Goal: Communication & Community: Answer question/provide support

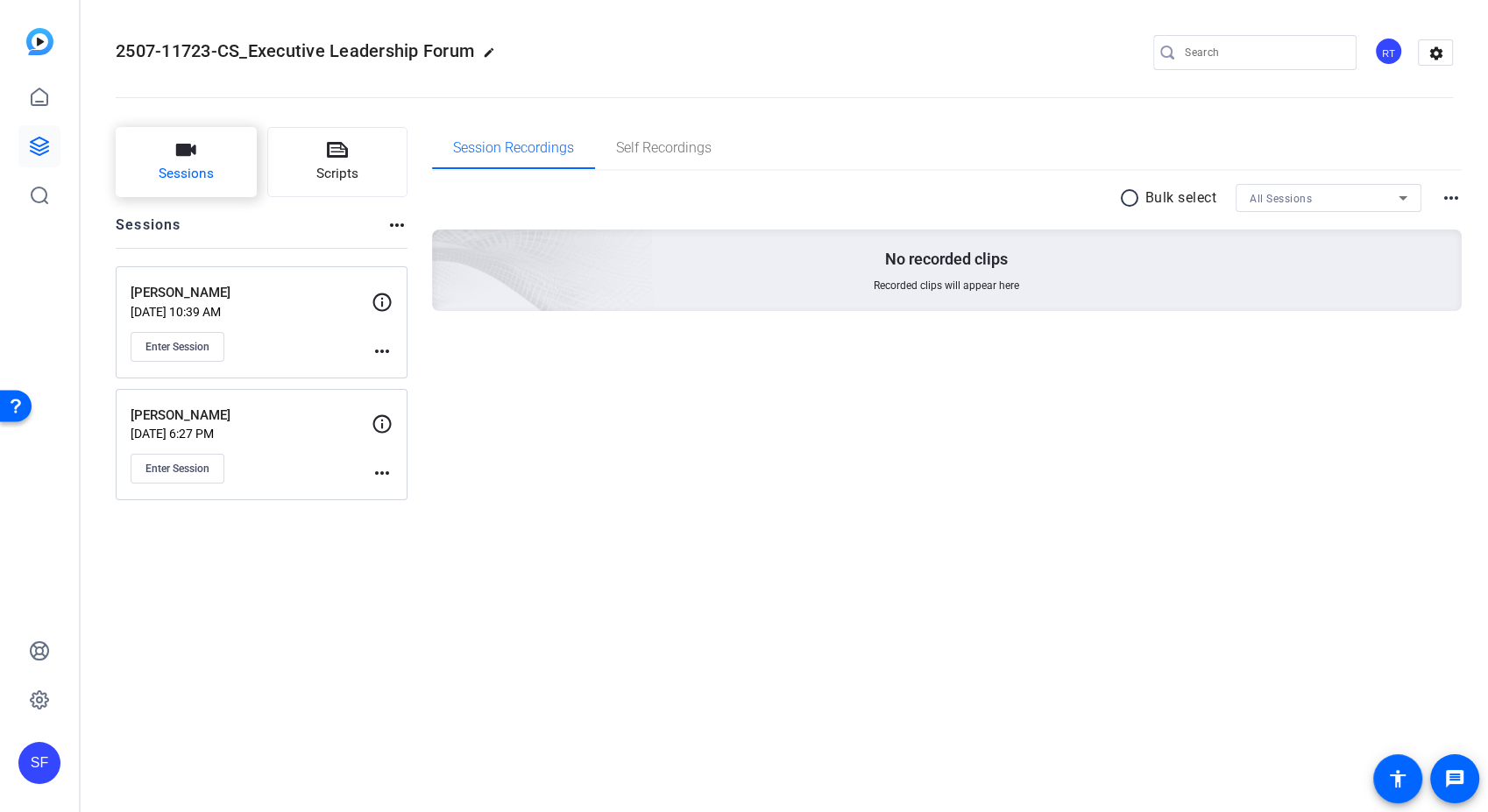
click at [191, 164] on span "Sessions" at bounding box center [186, 174] width 55 height 20
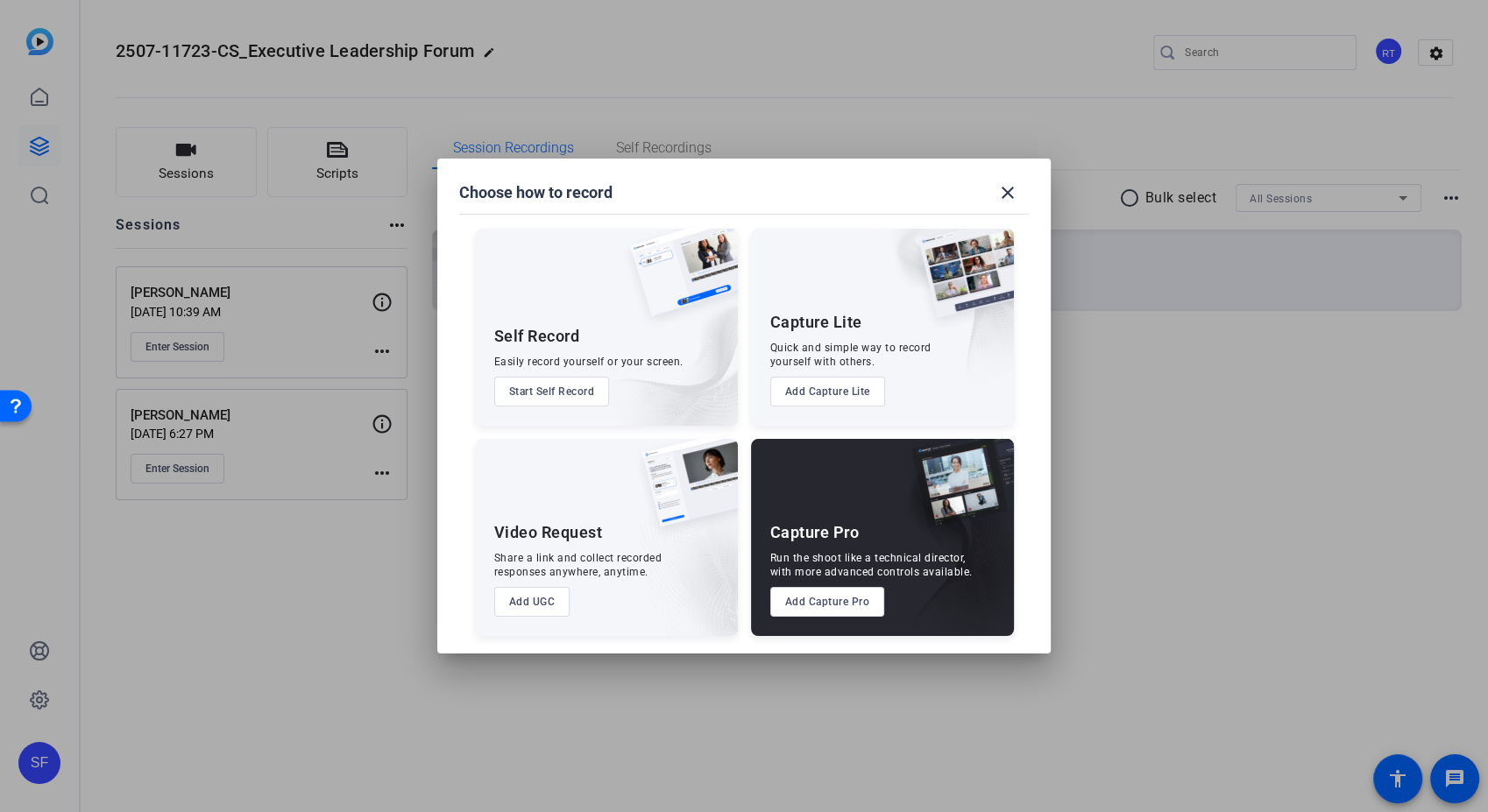
click at [853, 606] on button "Add Capture Pro" at bounding box center [827, 602] width 115 height 30
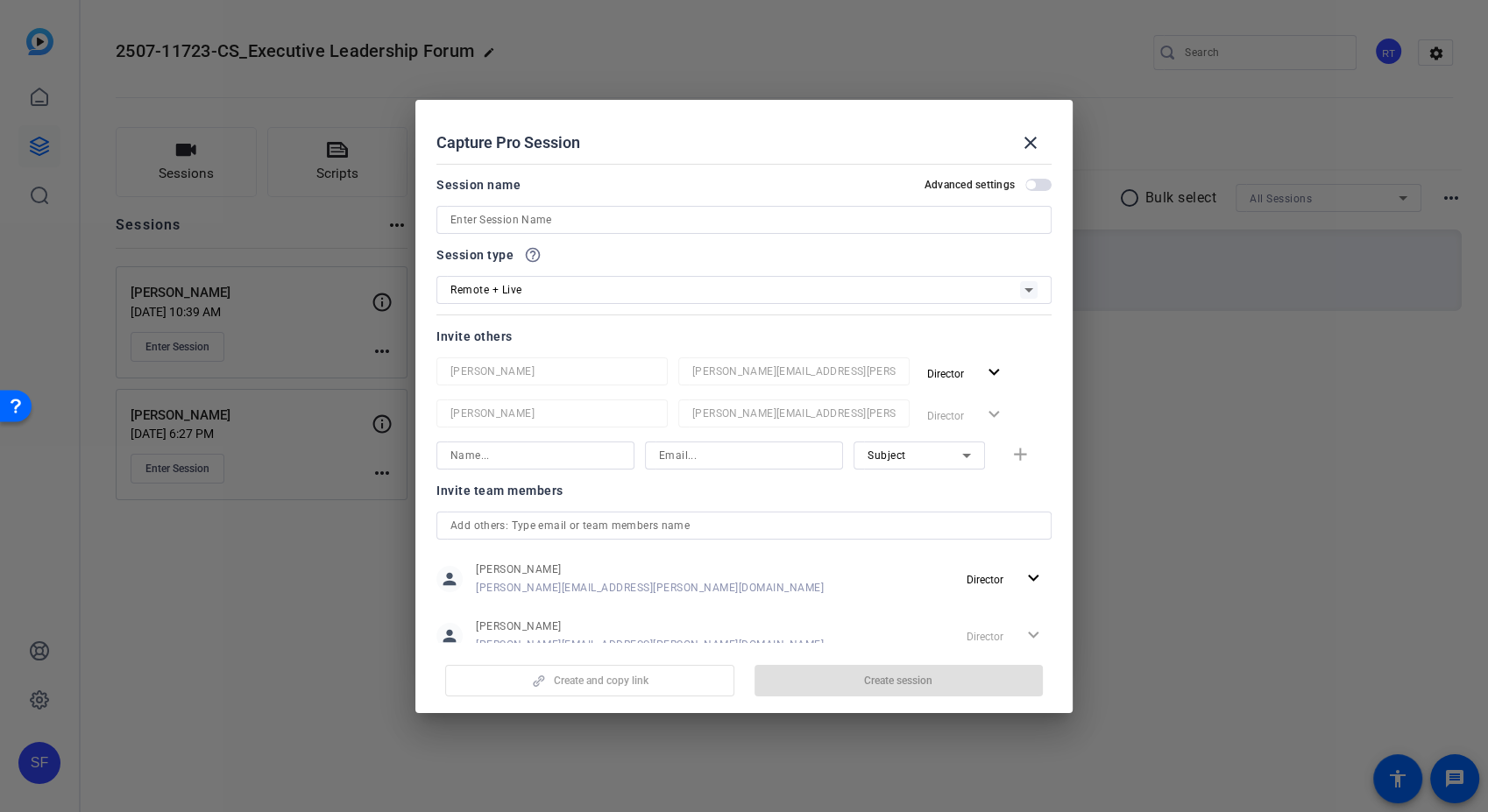
scroll to position [51, 0]
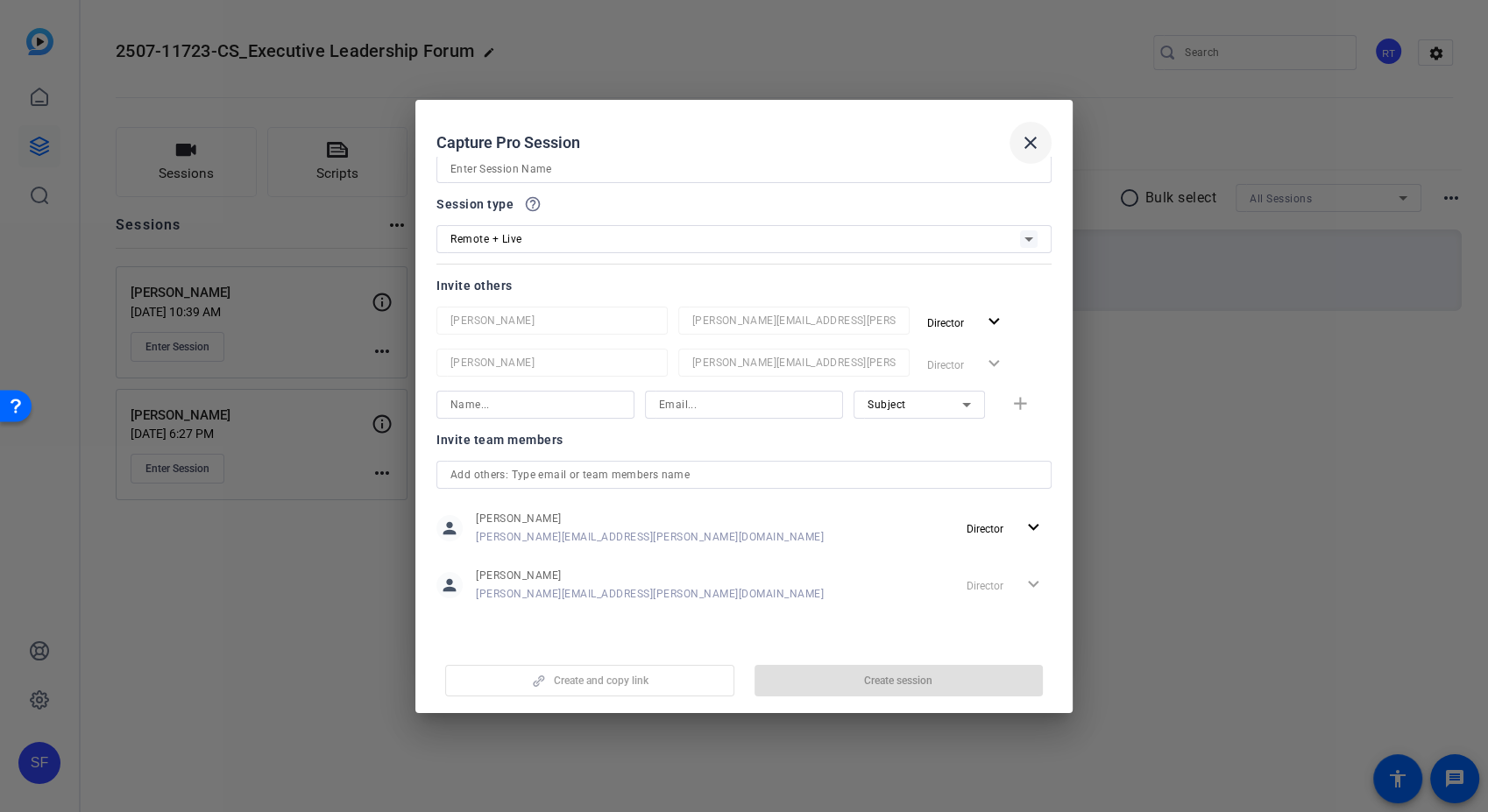
click at [1028, 147] on mat-icon "close" at bounding box center [1030, 143] width 21 height 21
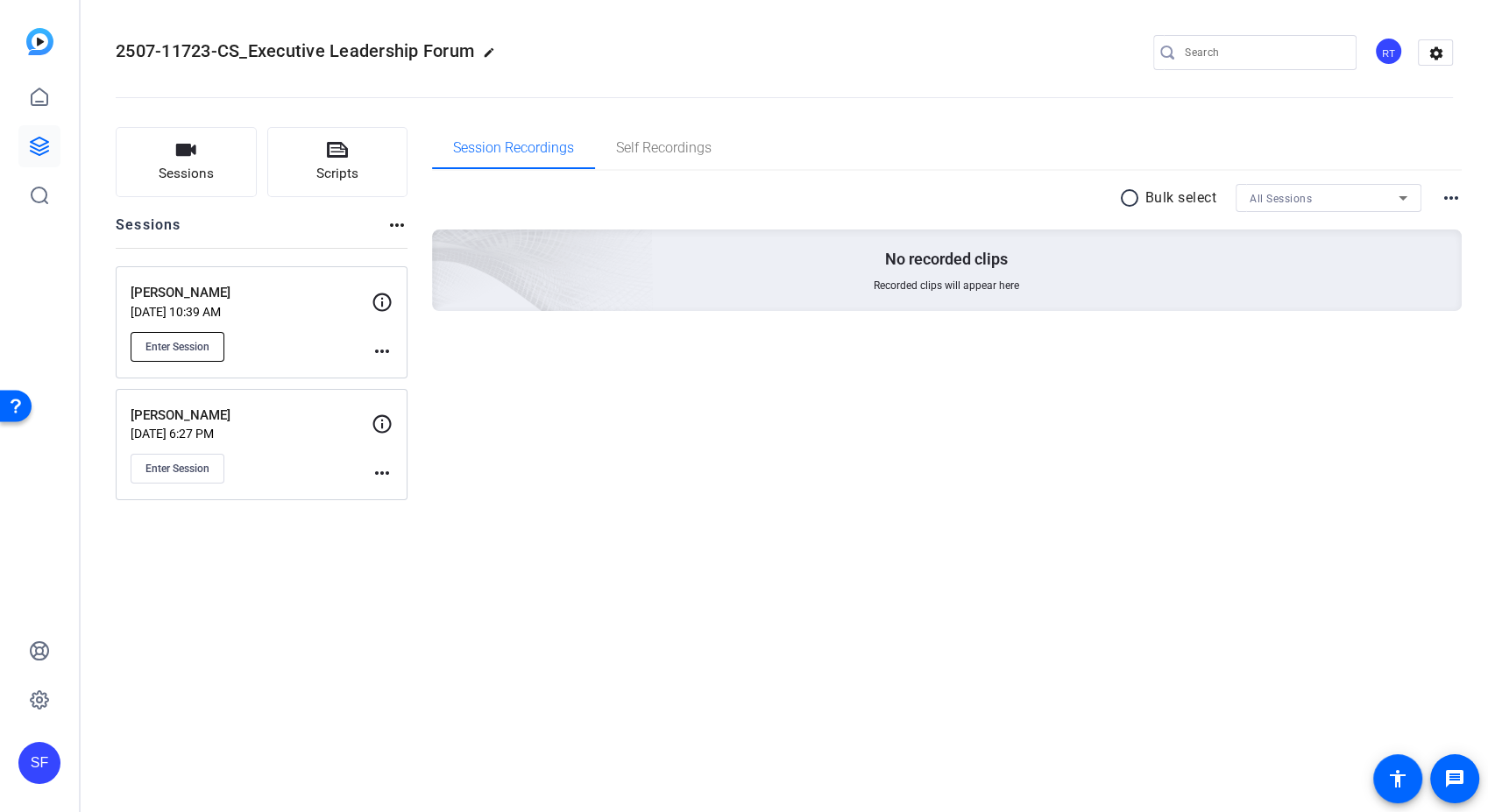
click at [183, 348] on span "Enter Session" at bounding box center [178, 347] width 64 height 14
click at [191, 163] on button "Sessions" at bounding box center [186, 162] width 141 height 70
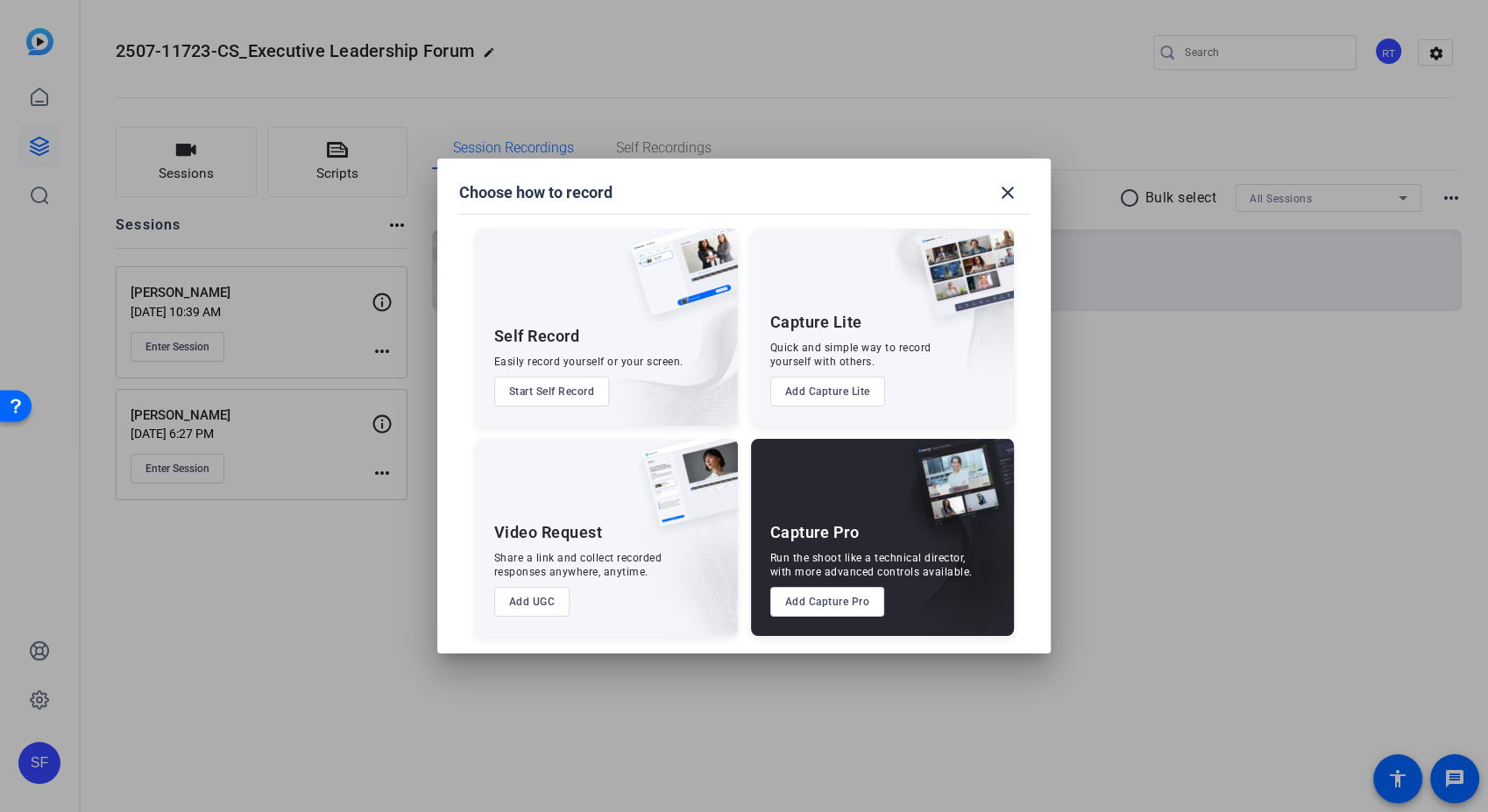
click at [834, 599] on button "Add Capture Pro" at bounding box center [827, 602] width 115 height 30
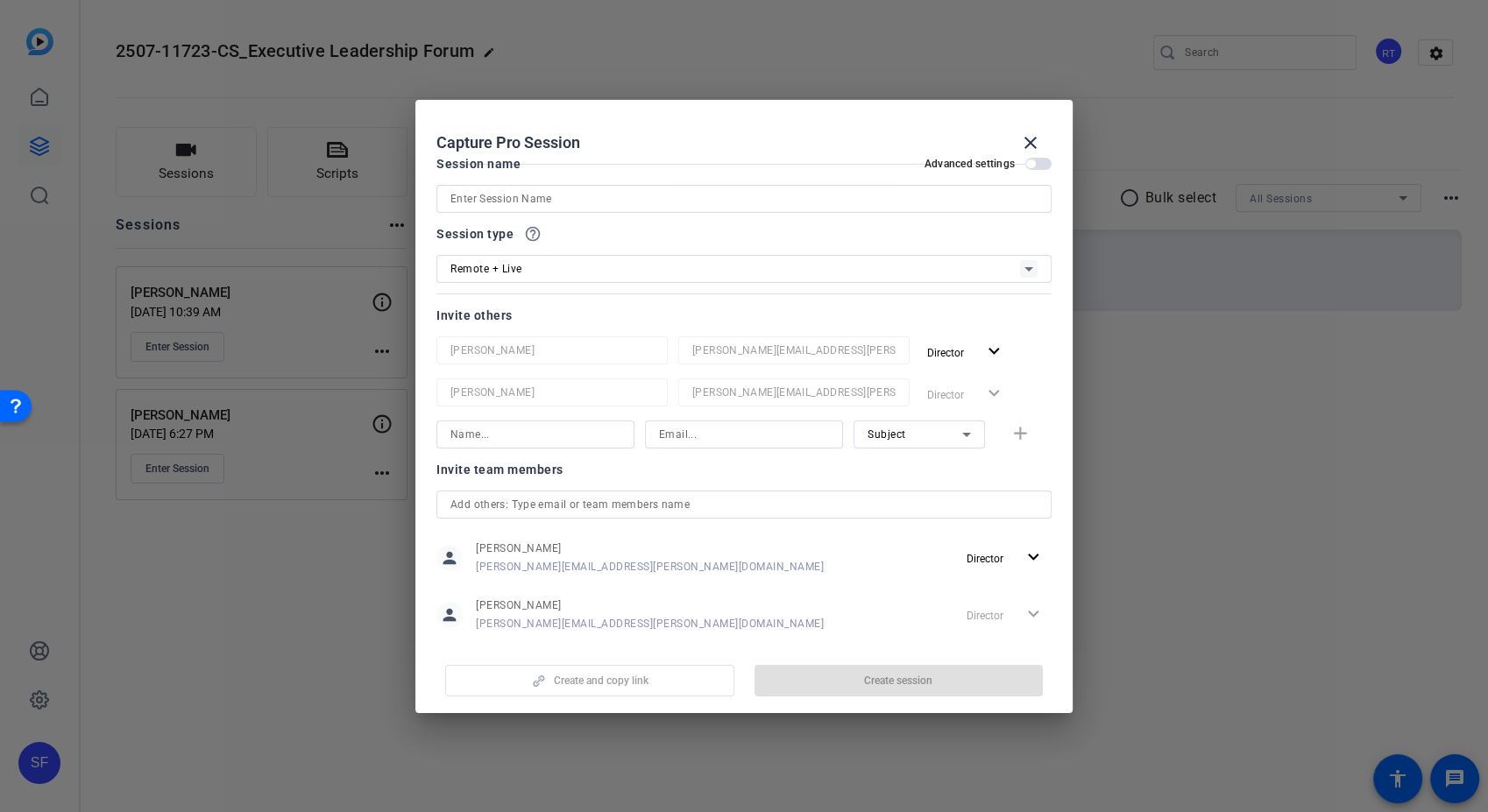
scroll to position [0, 0]
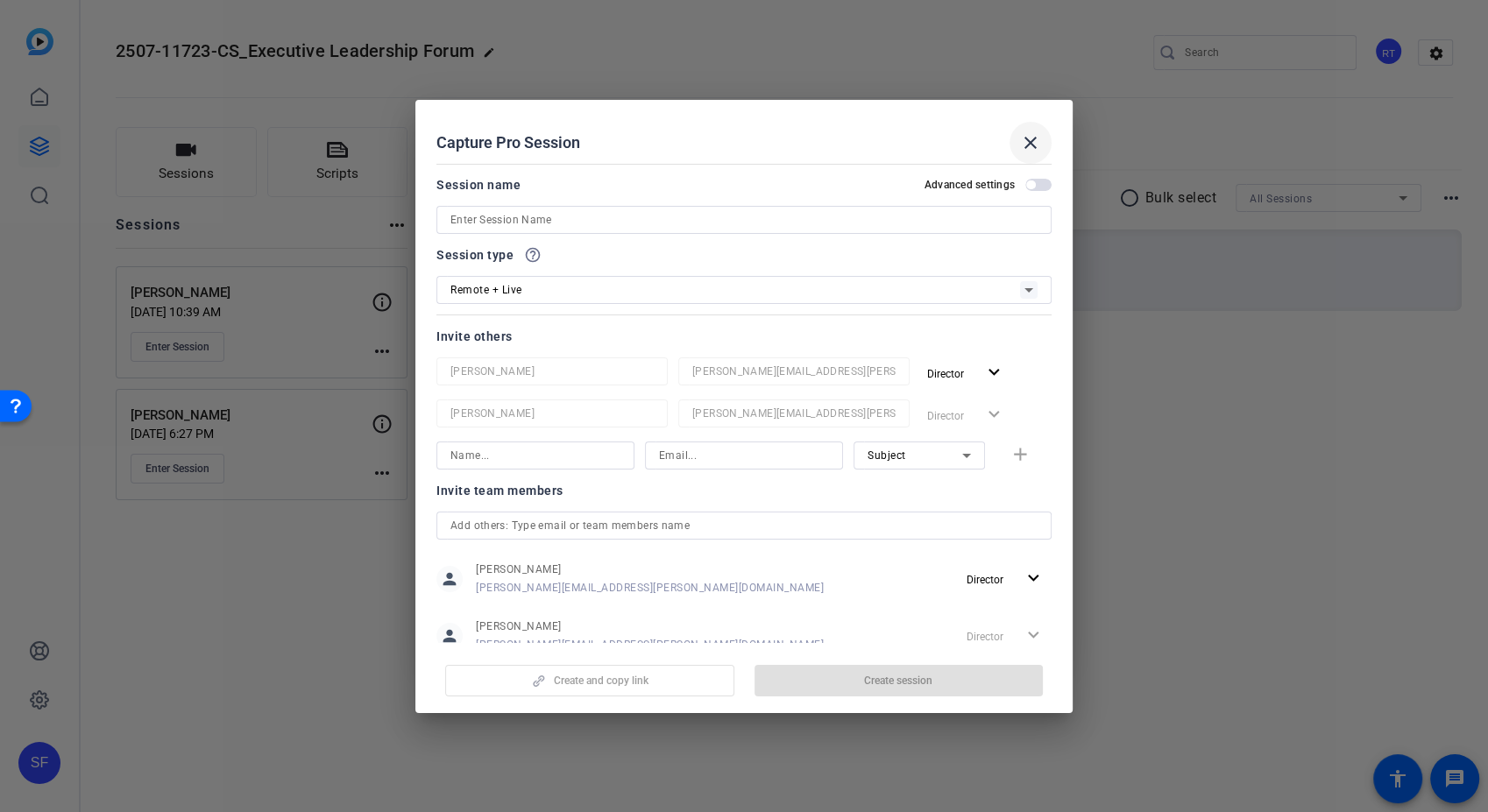
click at [1041, 143] on span at bounding box center [1030, 143] width 42 height 42
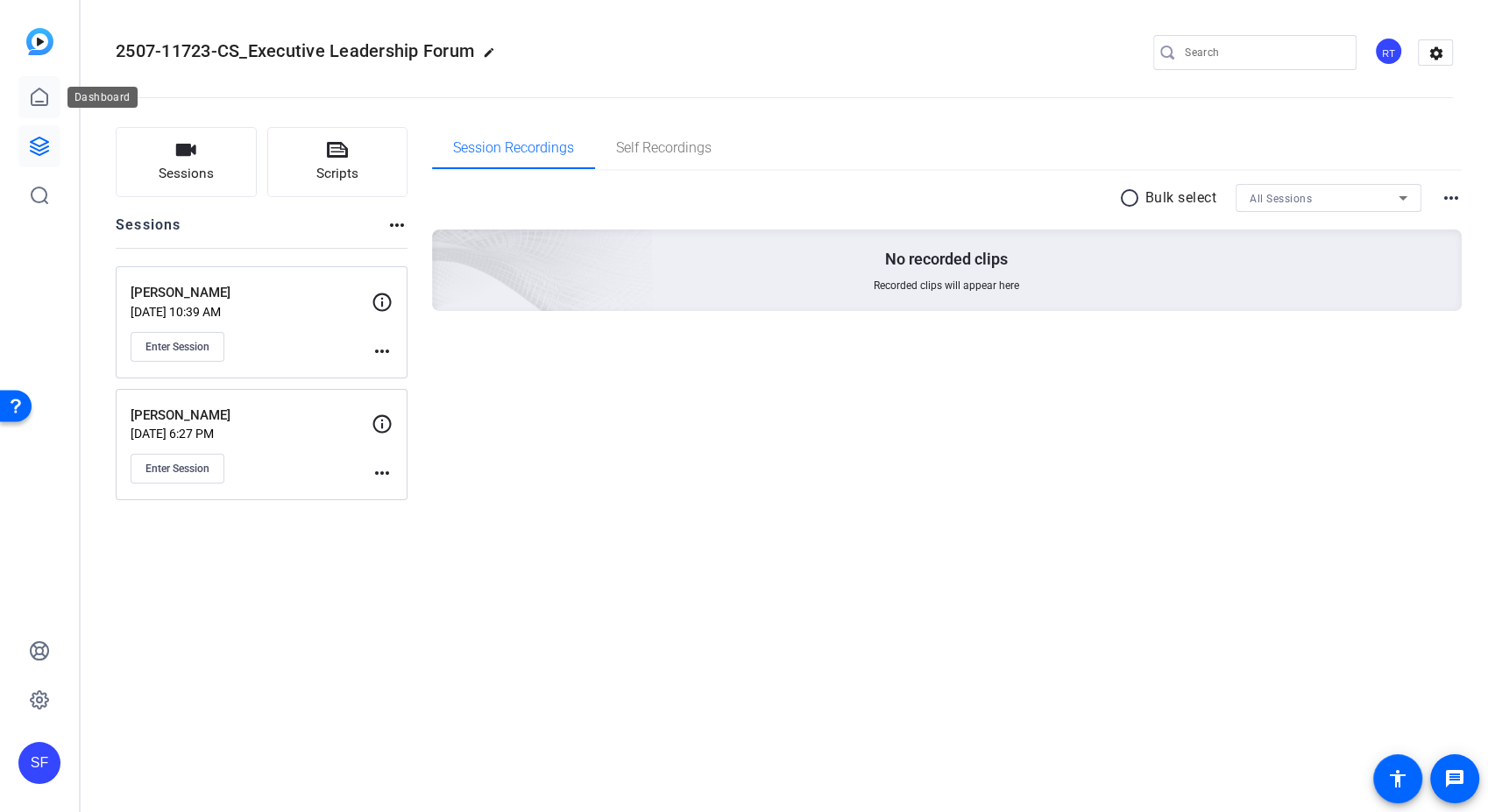
click at [42, 102] on icon at bounding box center [40, 97] width 16 height 17
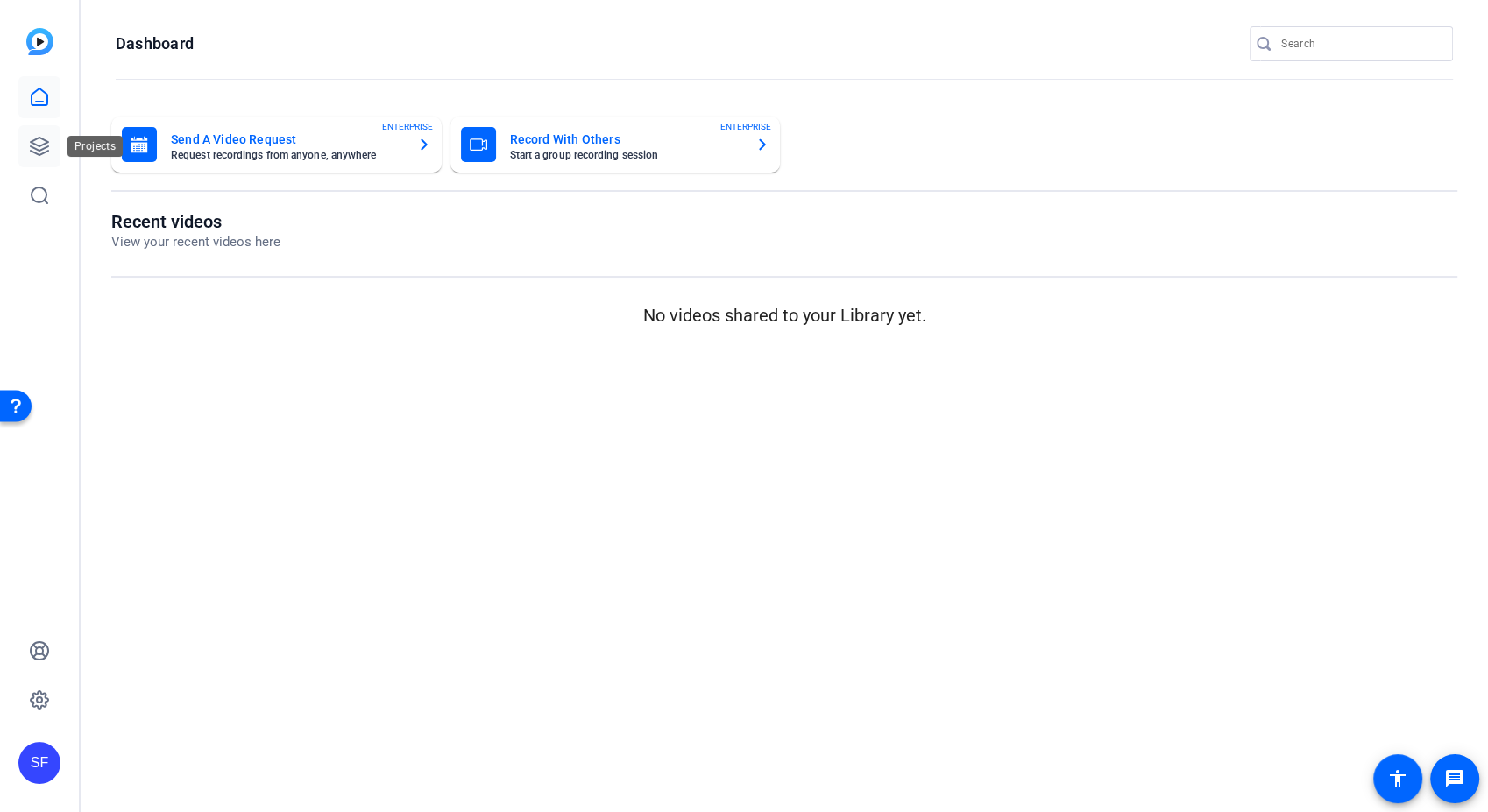
click at [47, 146] on icon at bounding box center [39, 146] width 21 height 21
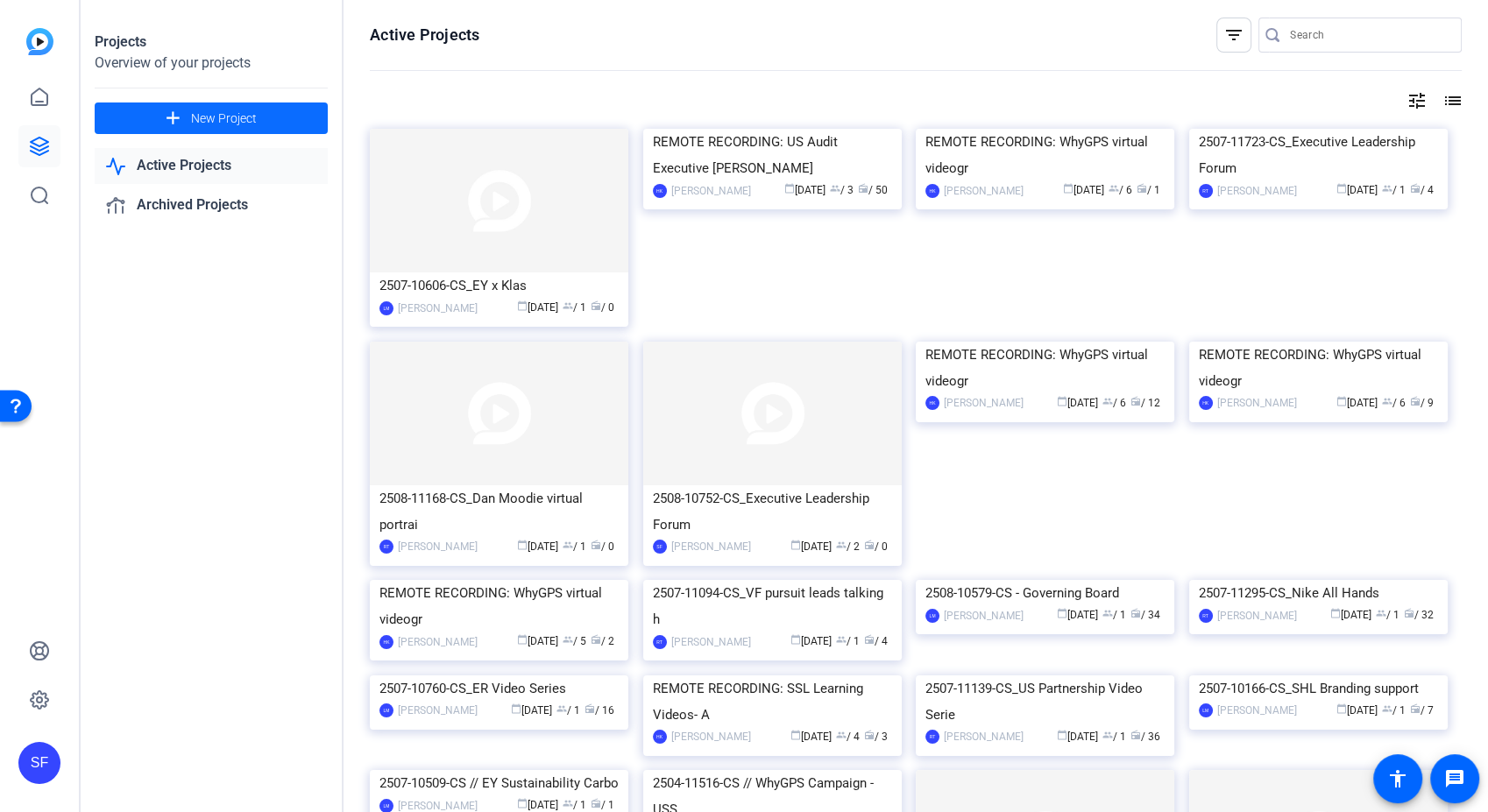
click at [180, 120] on mat-icon "add" at bounding box center [173, 119] width 22 height 22
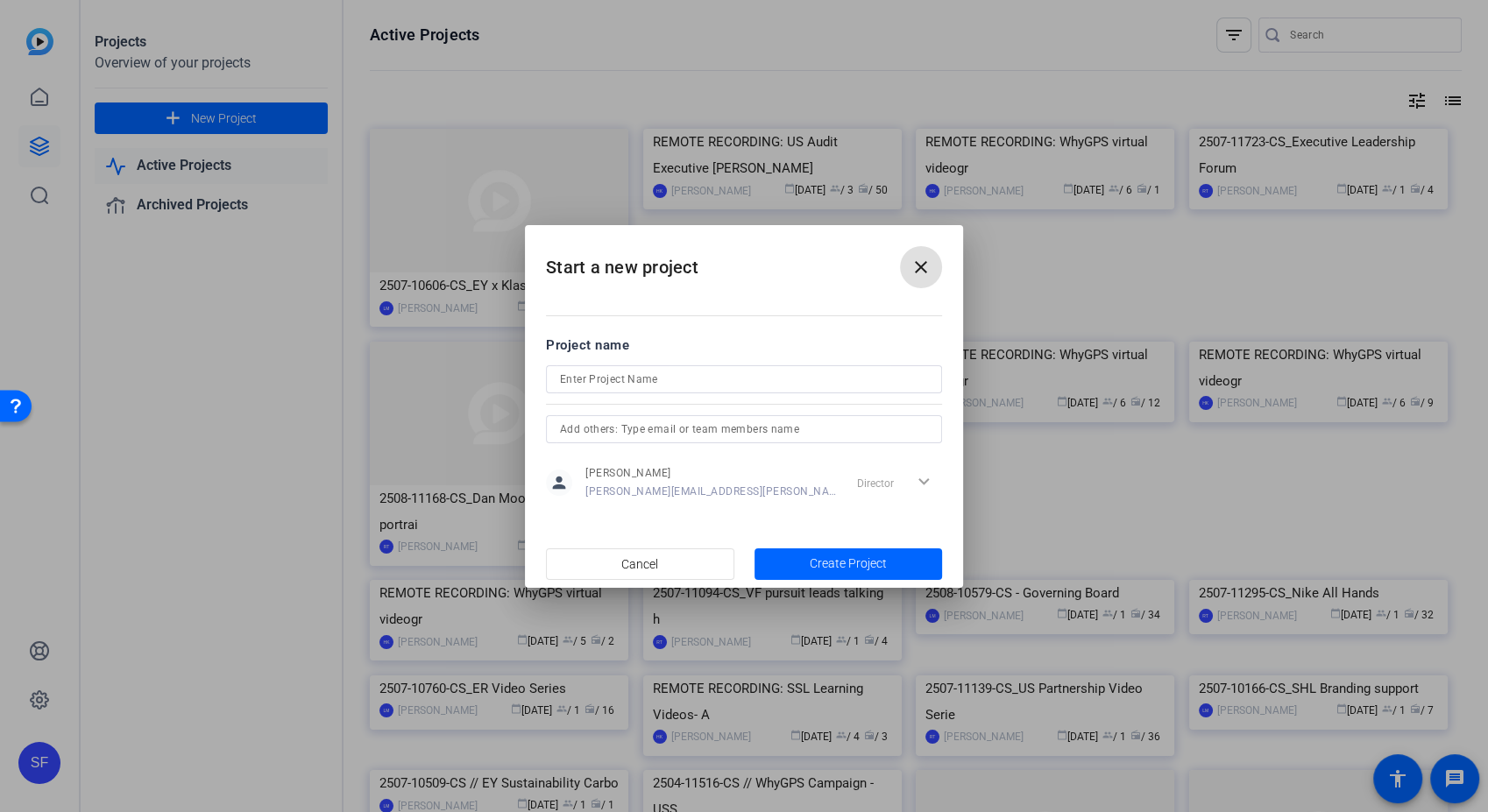
click at [916, 258] on mat-icon "close" at bounding box center [920, 266] width 21 height 21
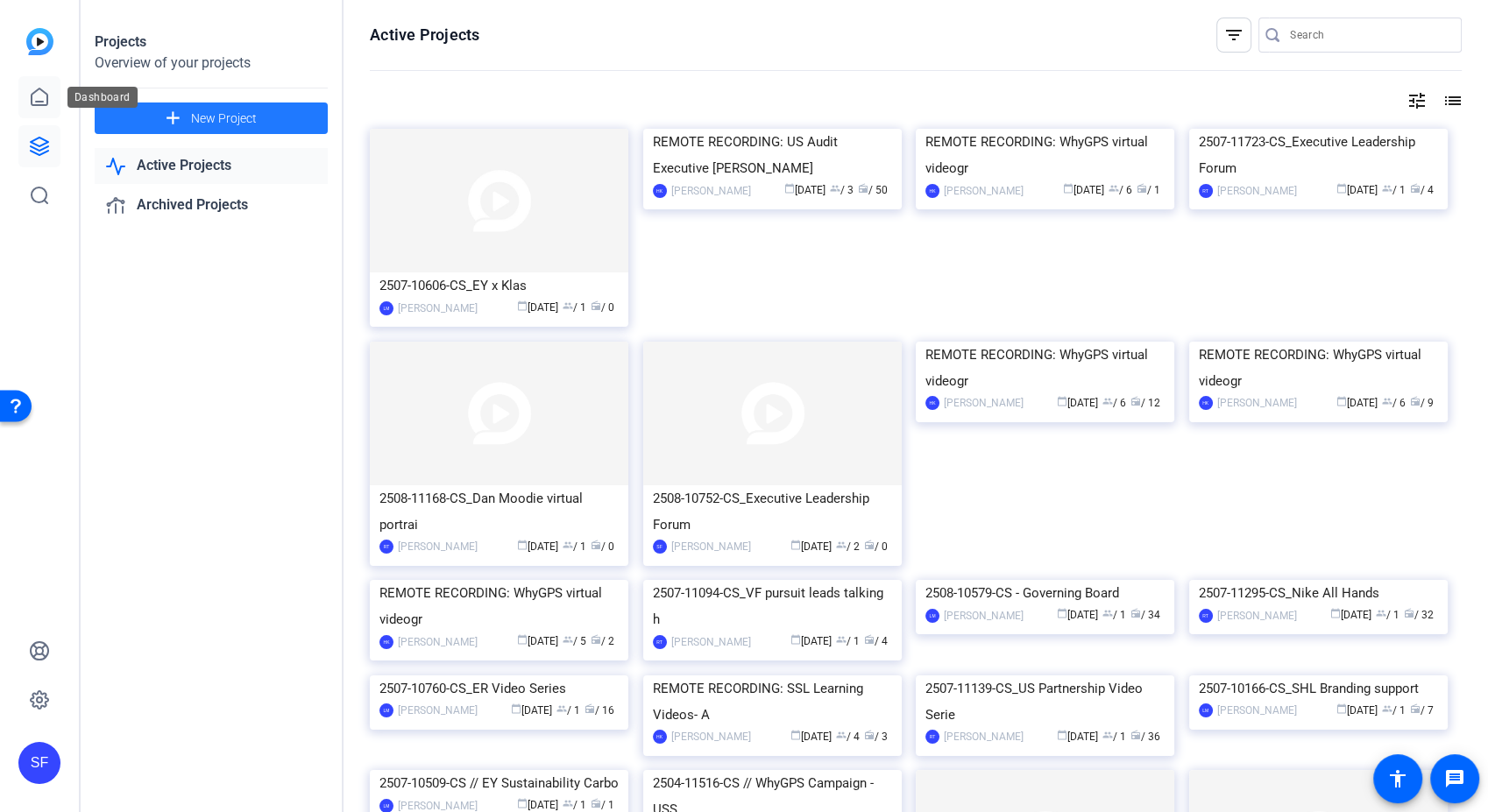
click at [35, 93] on icon at bounding box center [39, 97] width 21 height 21
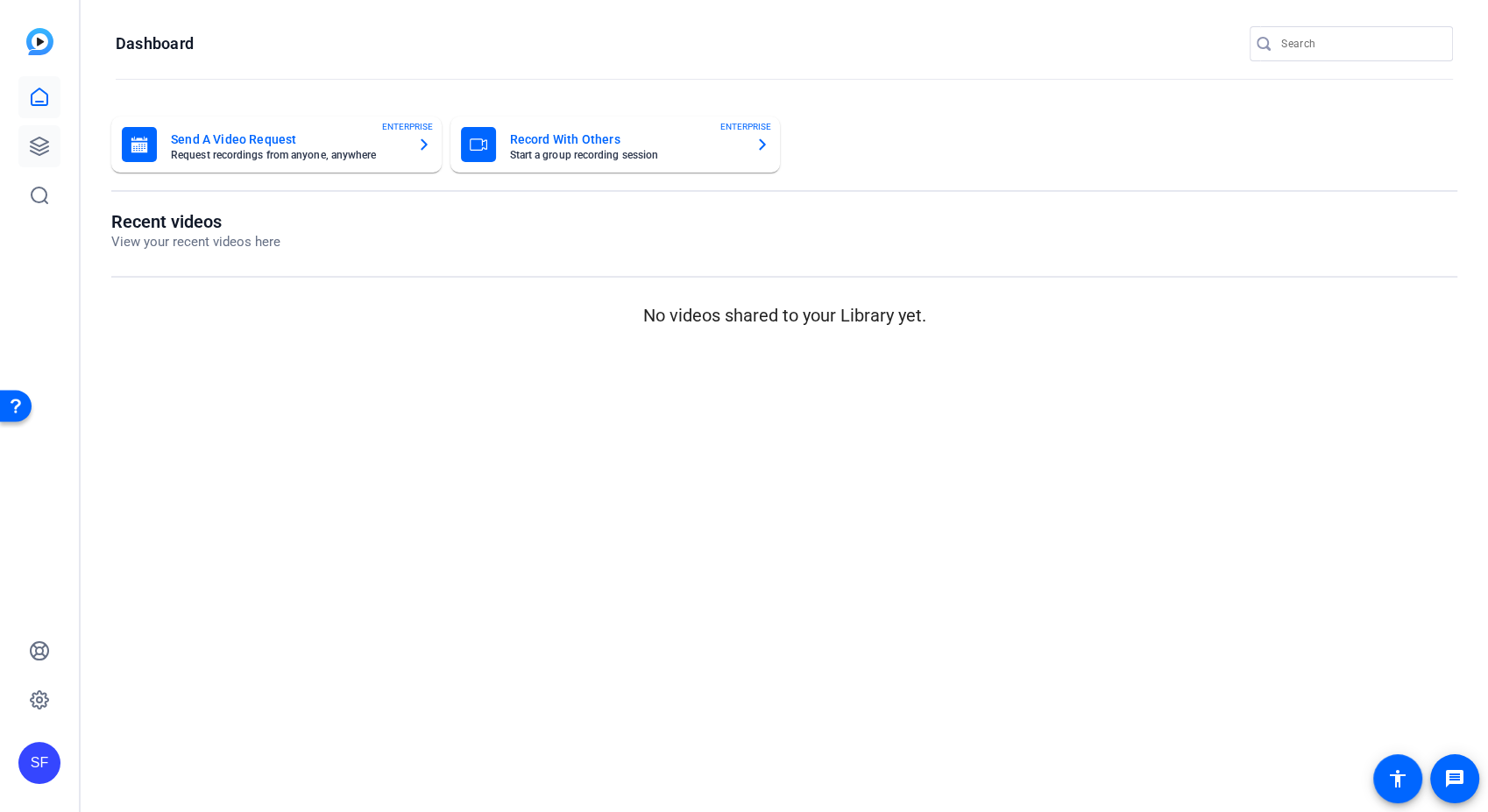
click at [35, 151] on icon at bounding box center [39, 146] width 21 height 21
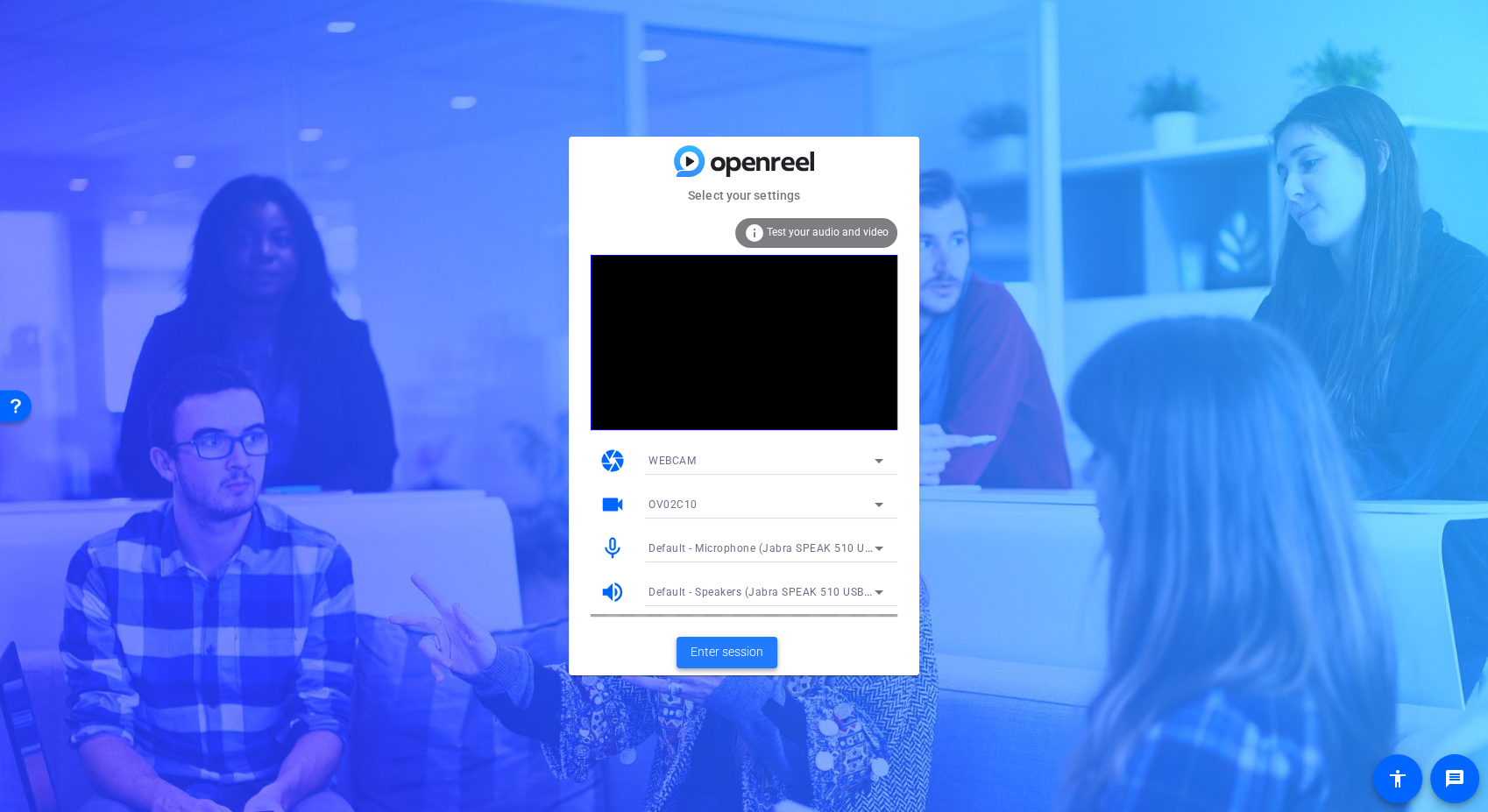
click at [744, 649] on span "Enter session" at bounding box center [727, 651] width 73 height 18
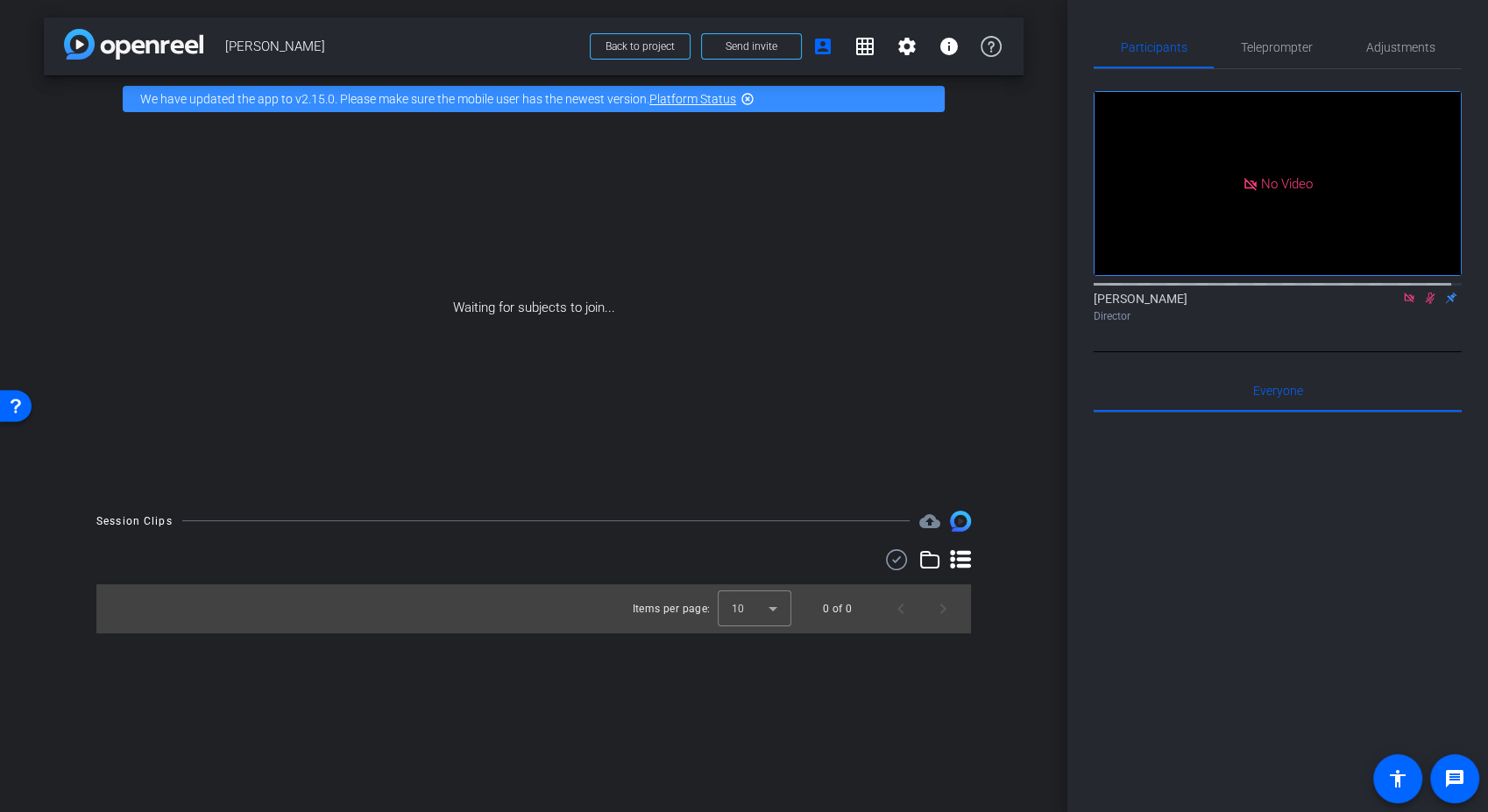
click at [1404, 302] on icon at bounding box center [1409, 297] width 10 height 10
click at [1402, 304] on icon at bounding box center [1409, 297] width 14 height 12
click at [1381, 304] on icon at bounding box center [1388, 297] width 14 height 12
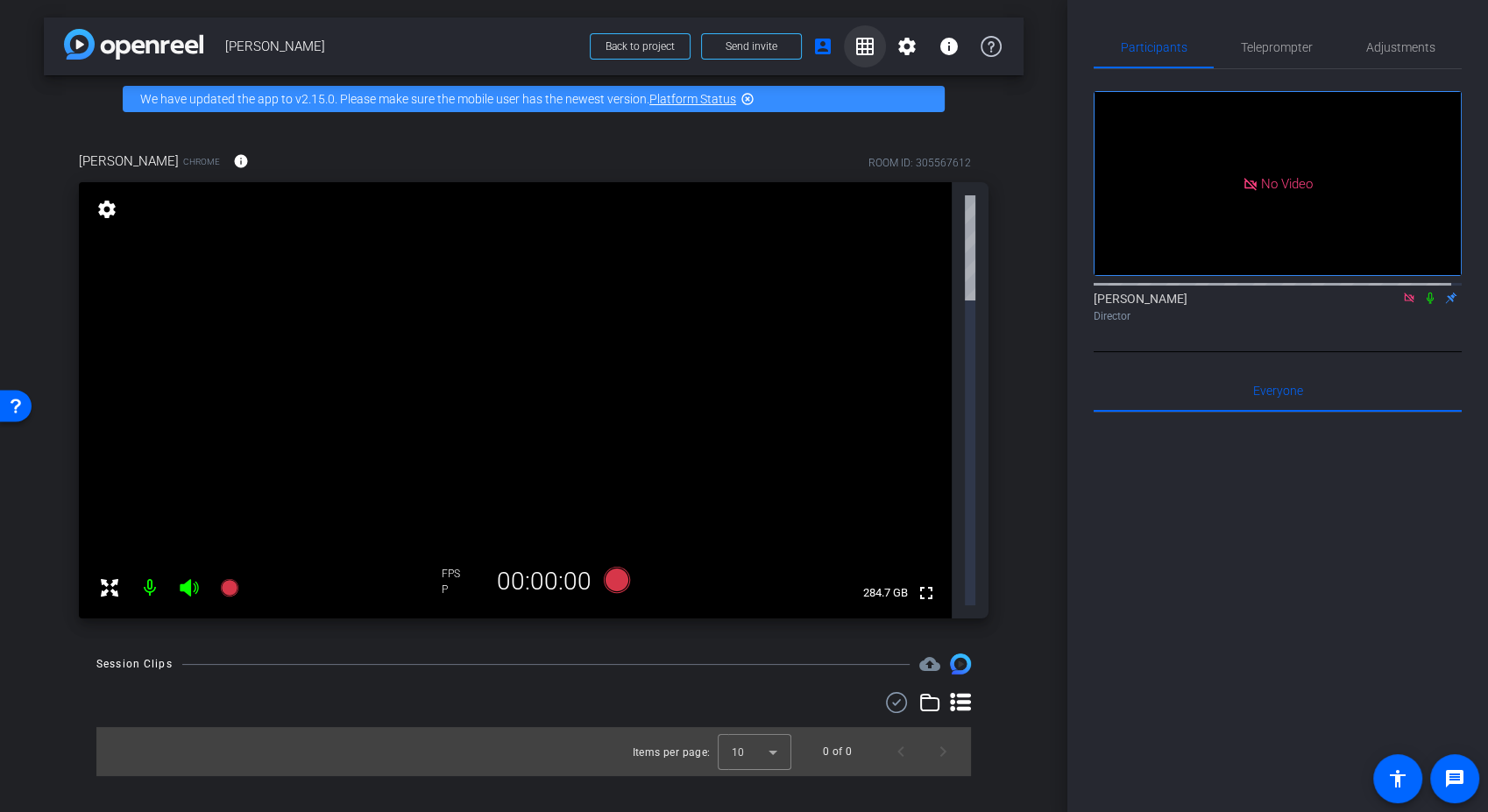
click at [865, 42] on mat-icon "grid_on" at bounding box center [864, 46] width 21 height 21
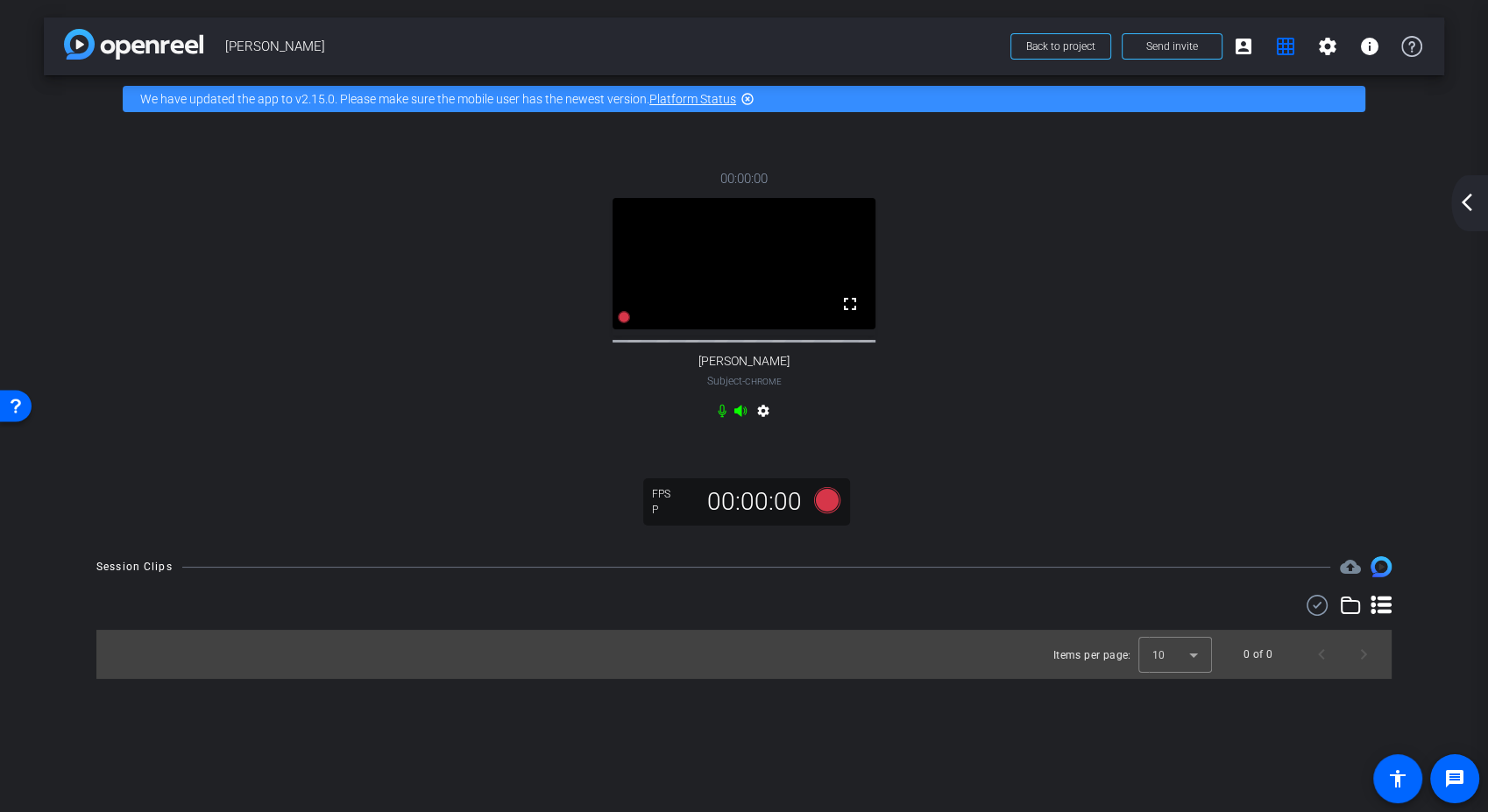
click at [786, 255] on video at bounding box center [744, 263] width 262 height 132
click at [1244, 52] on mat-icon "account_box" at bounding box center [1242, 46] width 21 height 21
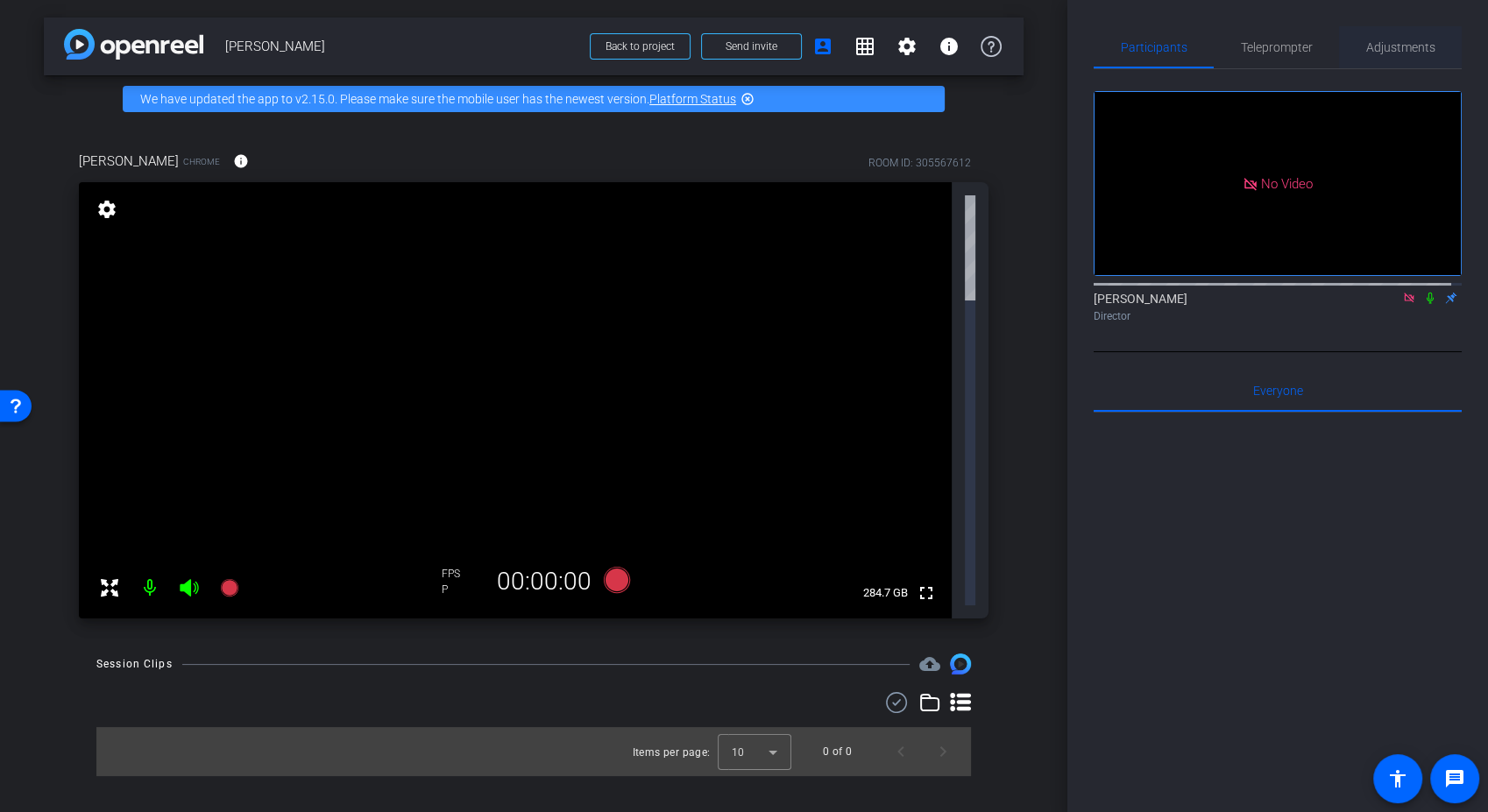
click at [1402, 45] on span "Adjustments" at bounding box center [1400, 47] width 69 height 12
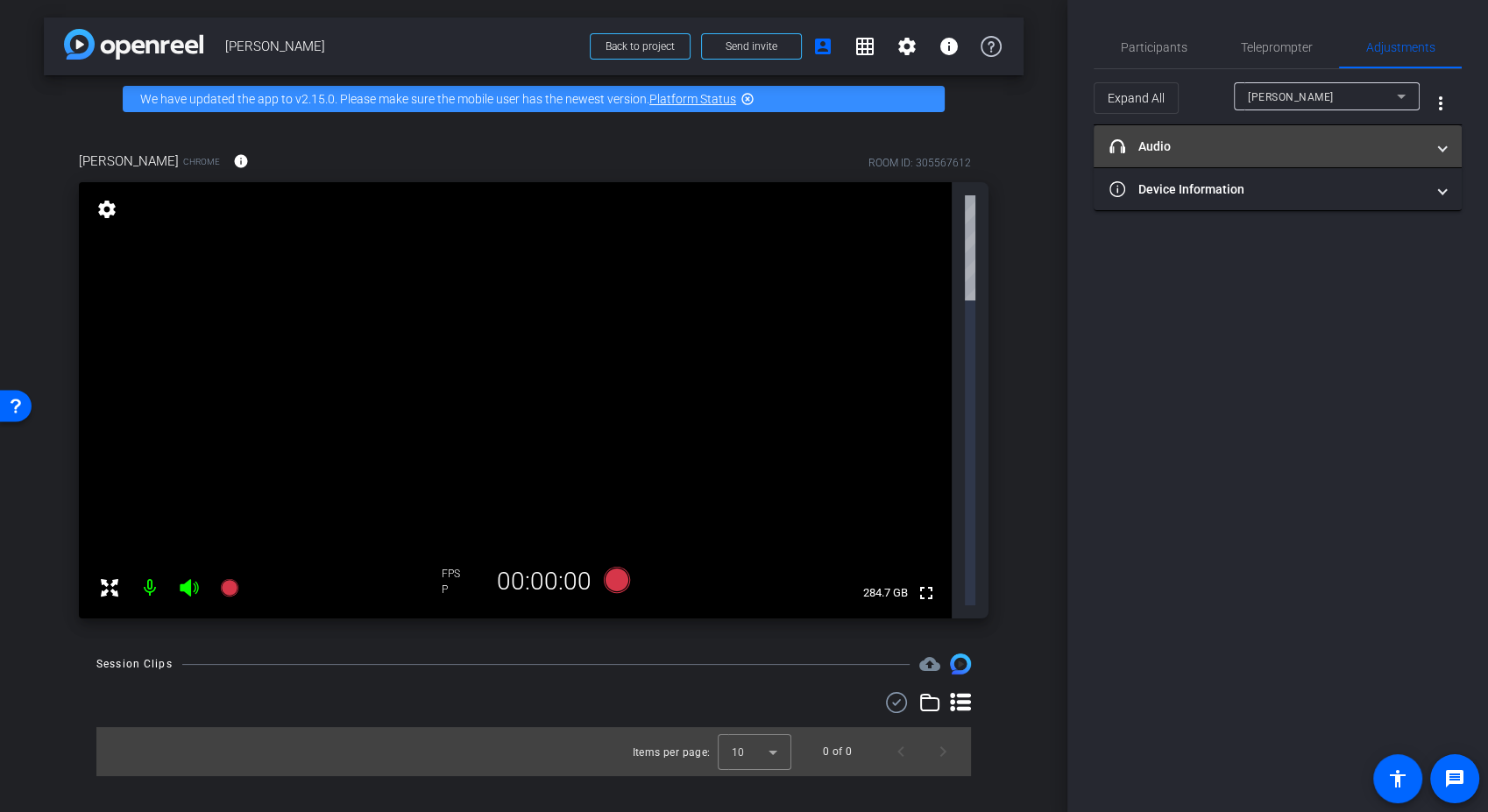
click at [1448, 144] on mat-expansion-panel-header "headphone icon Audio" at bounding box center [1277, 147] width 368 height 42
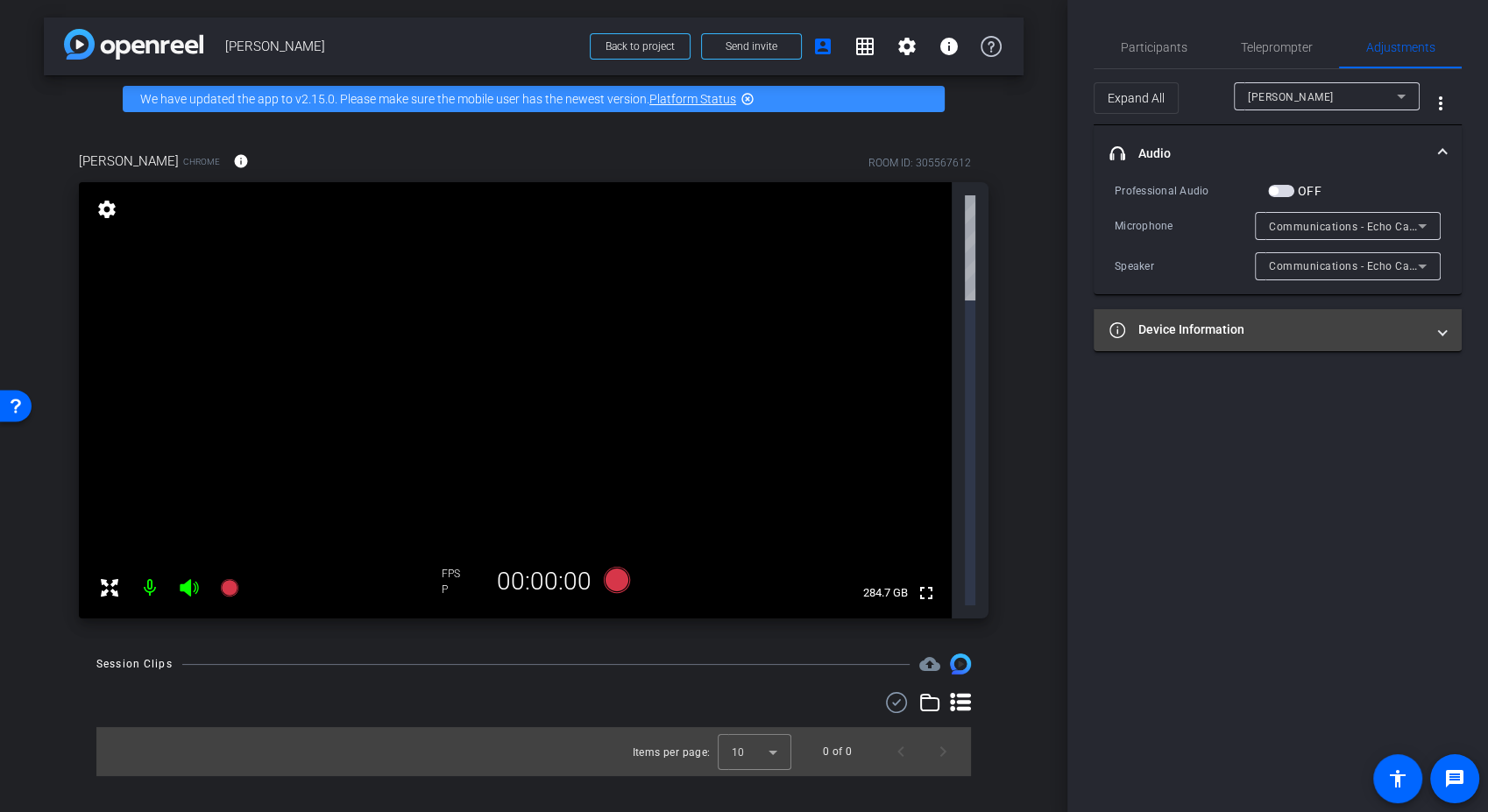
click at [1429, 334] on span "Device Information" at bounding box center [1274, 329] width 329 height 18
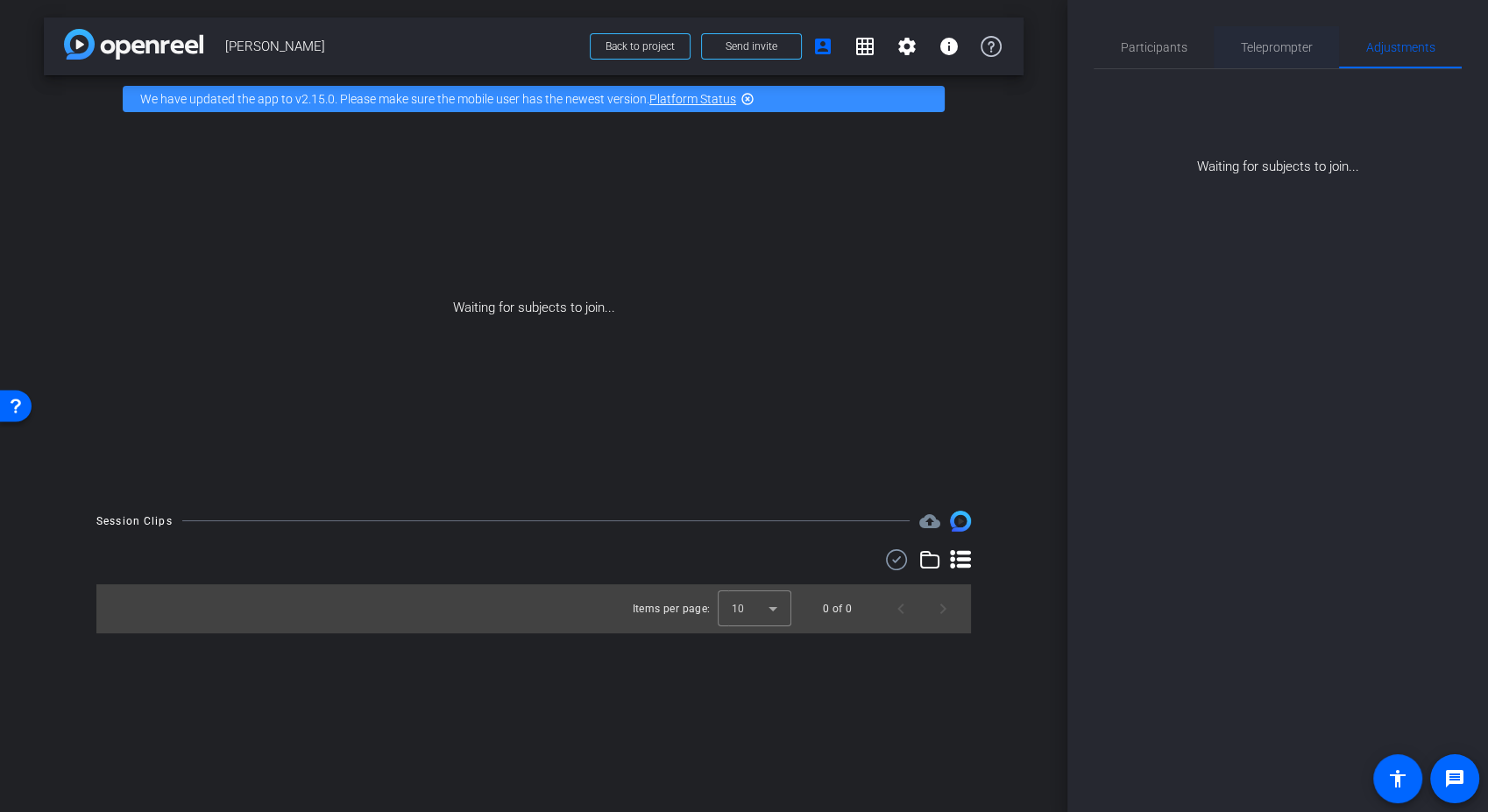
click at [1304, 49] on span "Teleprompter" at bounding box center [1276, 47] width 72 height 12
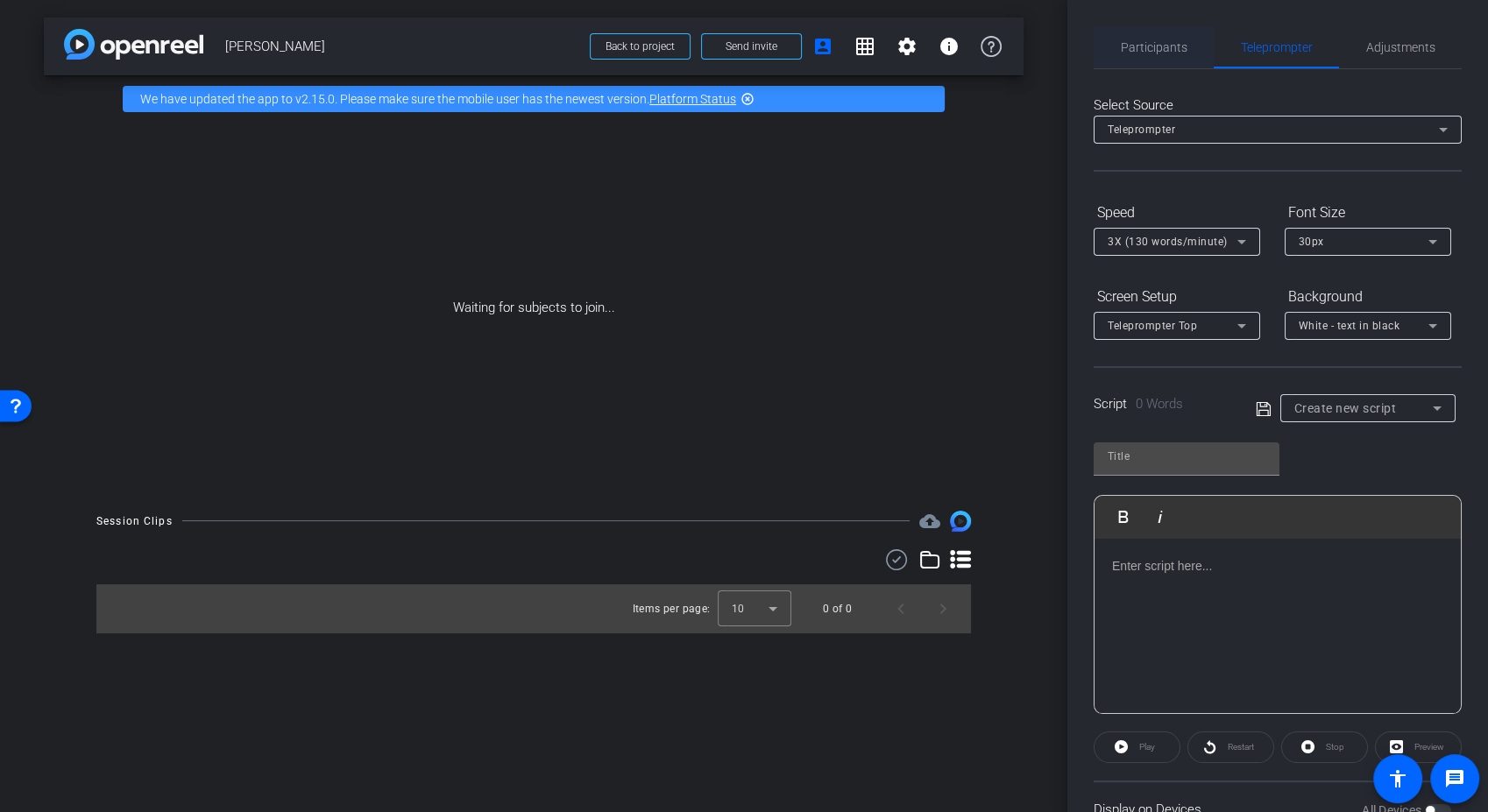
click at [1168, 41] on span "Participants" at bounding box center [1154, 47] width 67 height 12
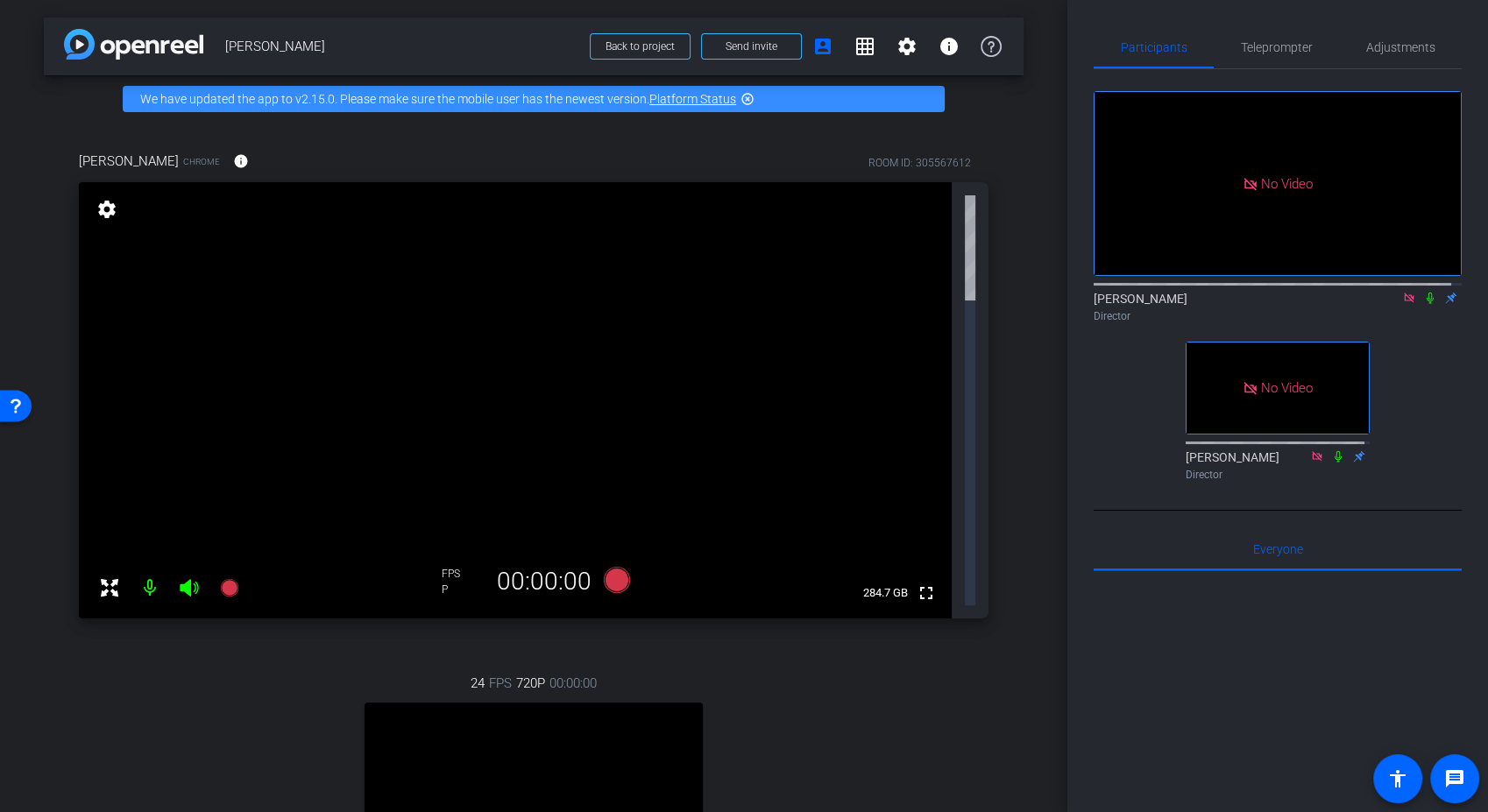
click at [155, 644] on div "24 FPS 720P 00:00:00 fullscreen [PERSON_NAME] Subject - Chrome settings" at bounding box center [533, 825] width 909 height 362
click at [190, 644] on div "24 FPS 720P 00:00:00 fullscreen [PERSON_NAME] Subject - Chrome settings" at bounding box center [533, 825] width 909 height 362
click at [1383, 35] on span "Adjustments" at bounding box center [1400, 47] width 69 height 42
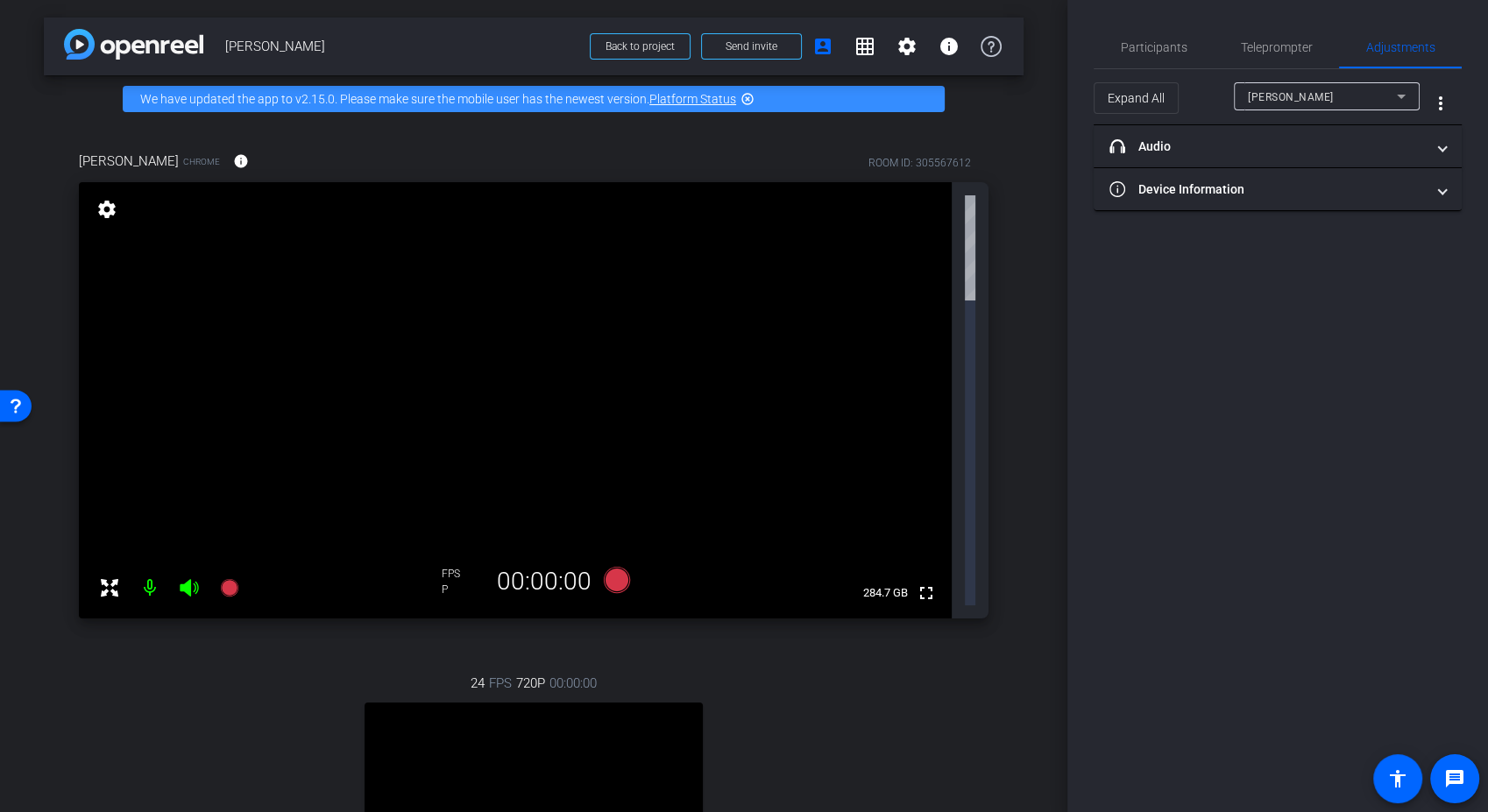
click at [1324, 104] on div "[PERSON_NAME]" at bounding box center [1321, 97] width 149 height 22
click at [1361, 310] on div at bounding box center [744, 406] width 1488 height 812
click at [1374, 97] on div "[PERSON_NAME]" at bounding box center [1321, 97] width 149 height 22
click at [1323, 160] on span "[PERSON_NAME]" at bounding box center [1291, 159] width 89 height 21
click at [1344, 92] on div "[PERSON_NAME]" at bounding box center [1321, 97] width 149 height 22
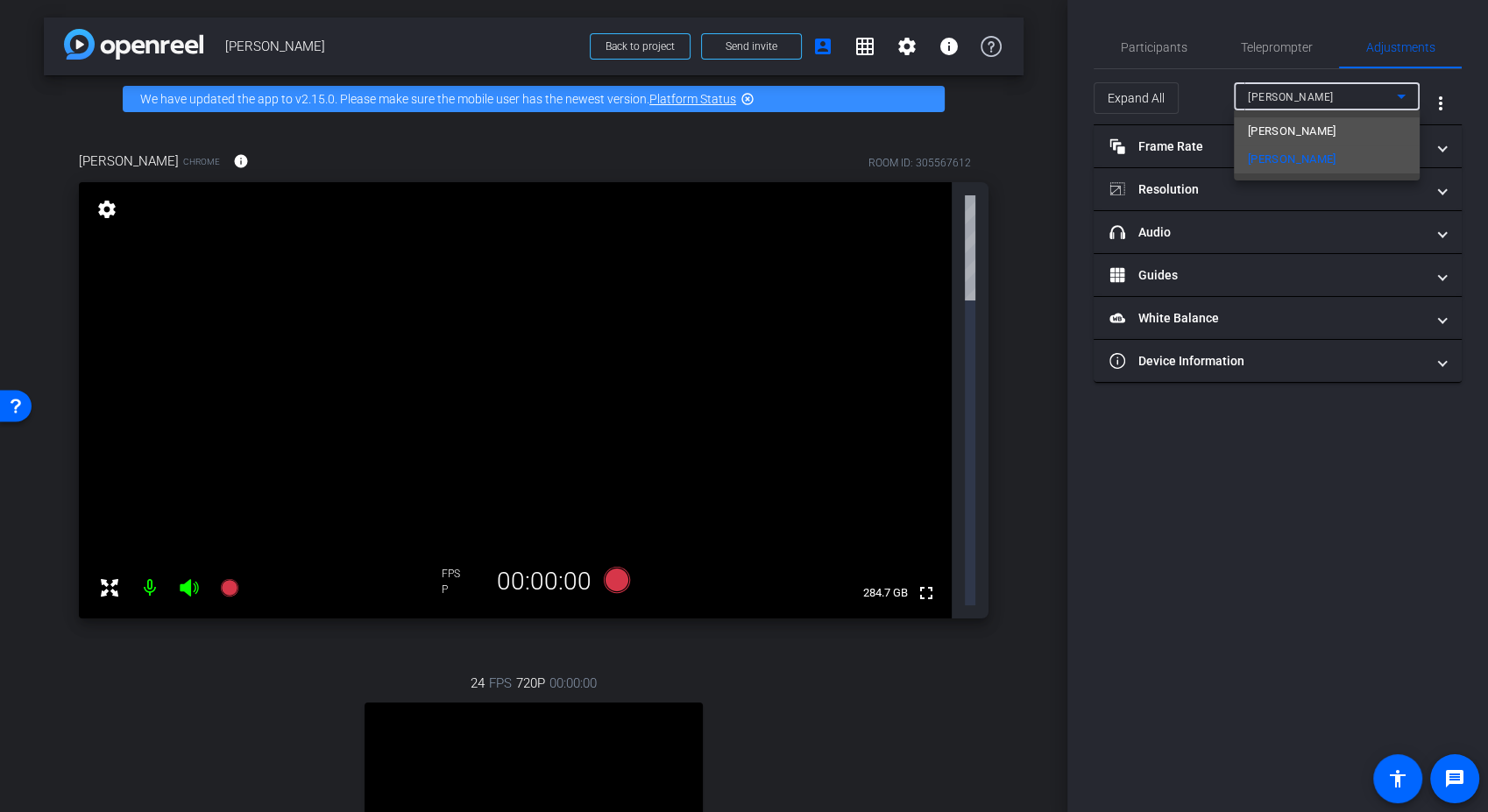
click at [1315, 133] on mat-option "[PERSON_NAME]" at bounding box center [1326, 132] width 186 height 28
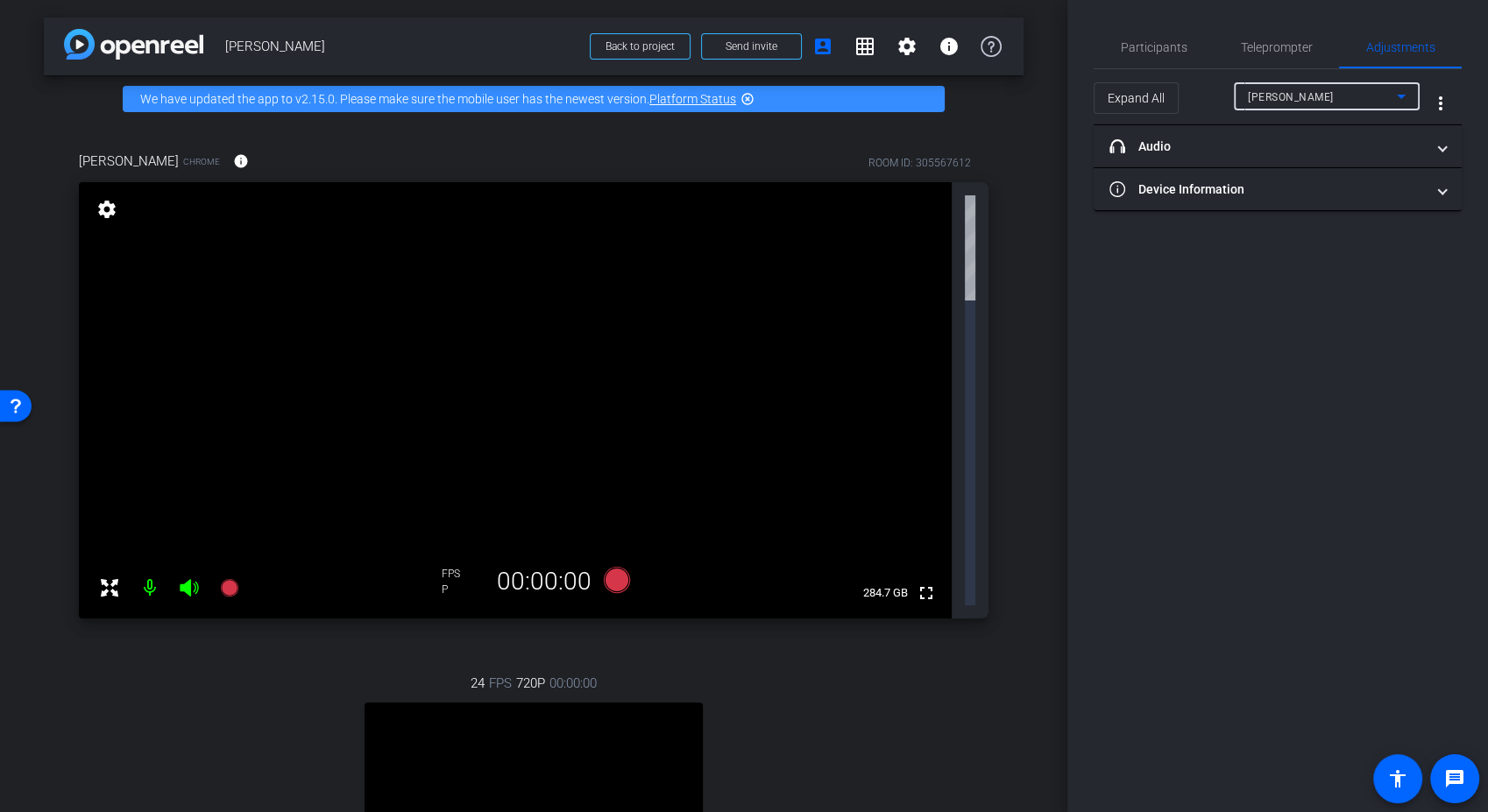
click at [1295, 416] on div "Participants Teleprompter Adjustments [PERSON_NAME] Director [PERSON_NAME] Dire…" at bounding box center [1276, 406] width 420 height 812
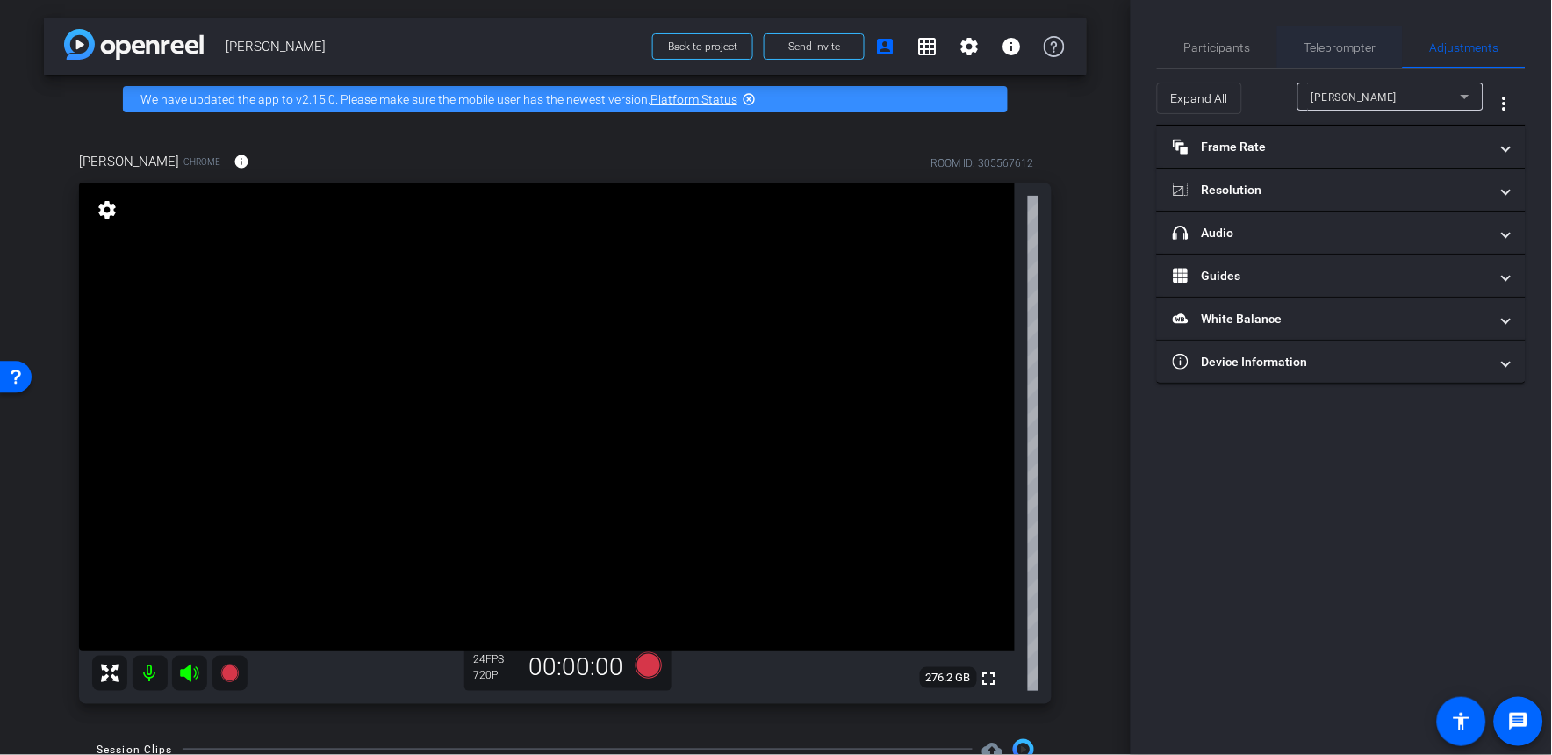
click at [1337, 48] on span "Teleprompter" at bounding box center [1341, 47] width 72 height 12
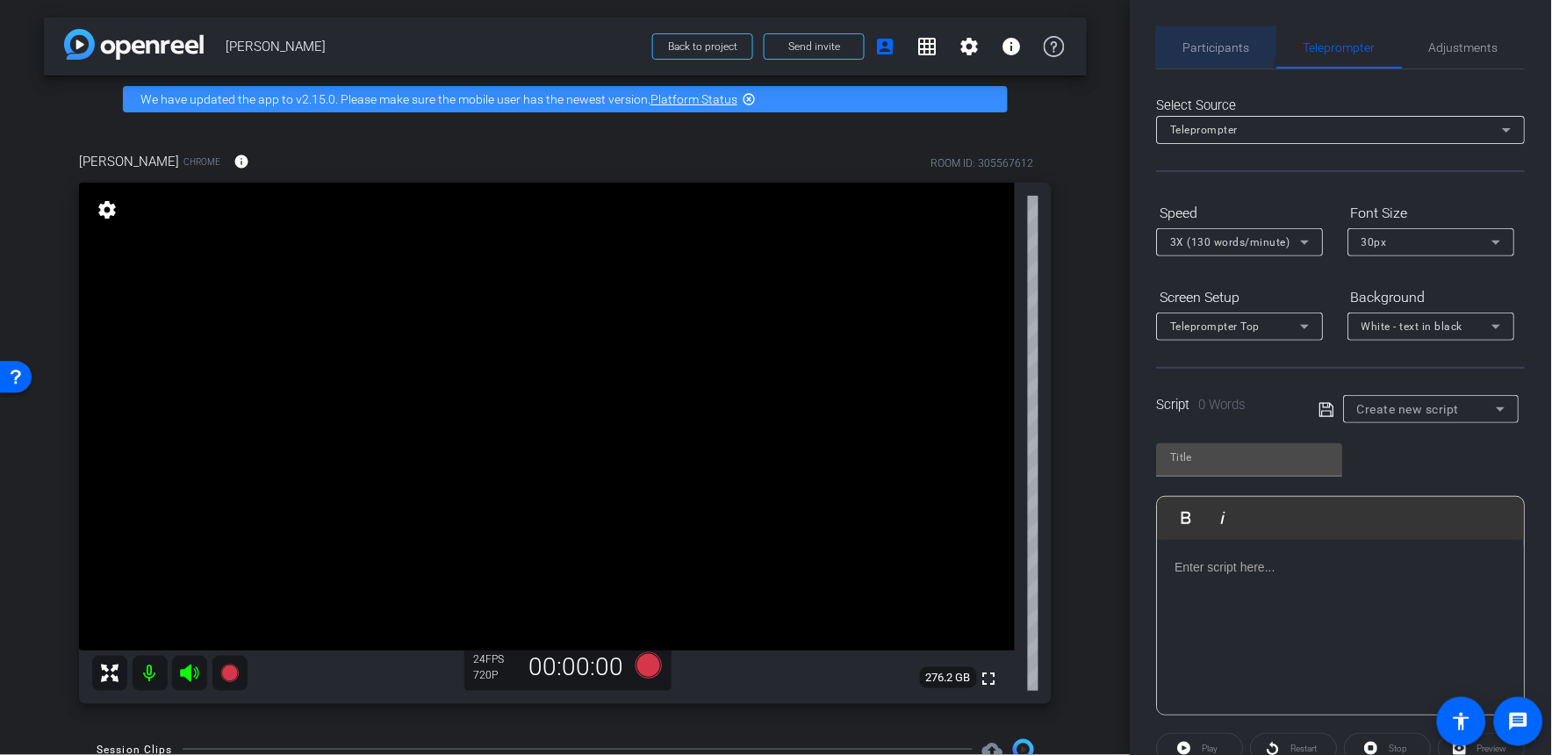
click at [1207, 38] on span "Participants" at bounding box center [1217, 47] width 67 height 42
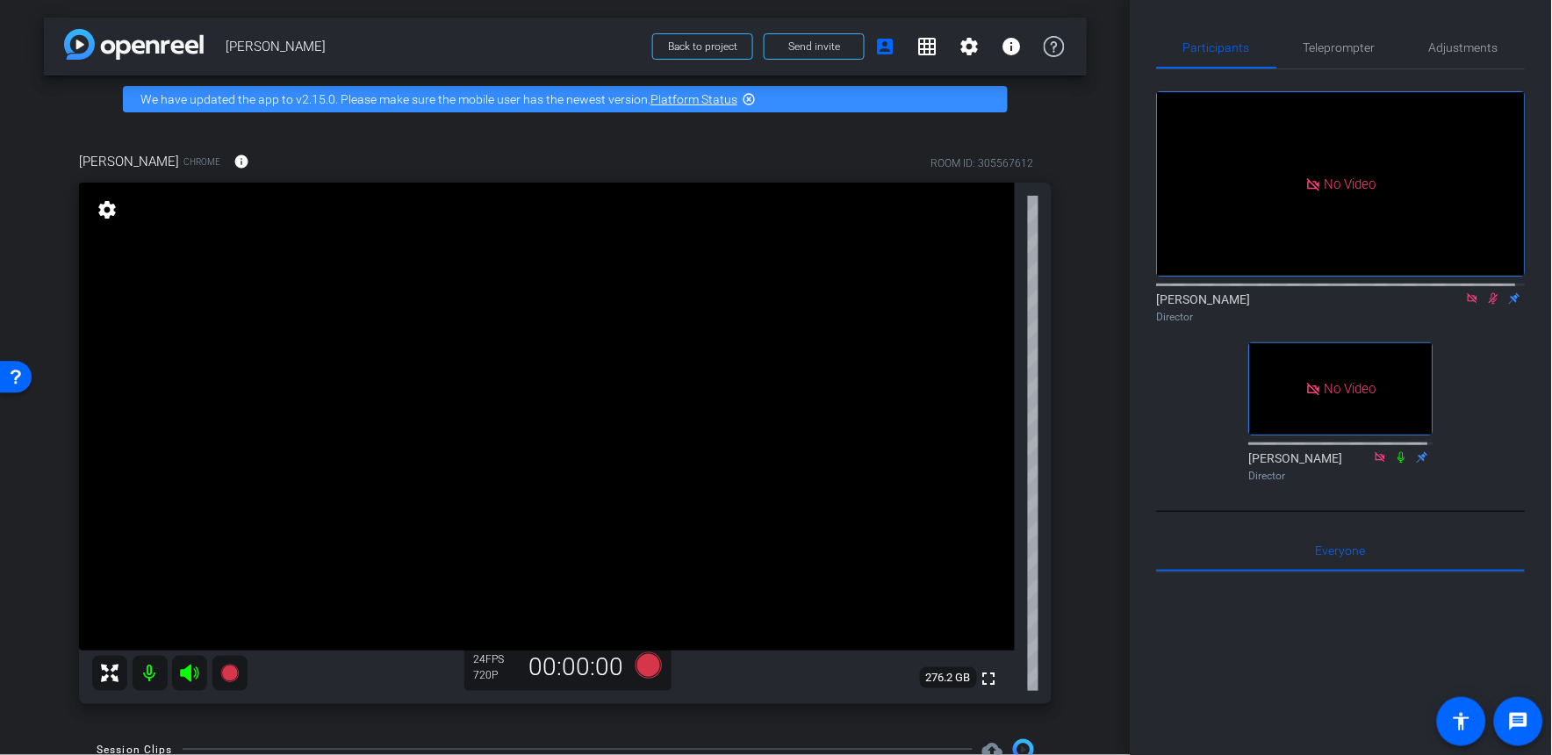
click at [1490, 293] on icon at bounding box center [1495, 298] width 10 height 11
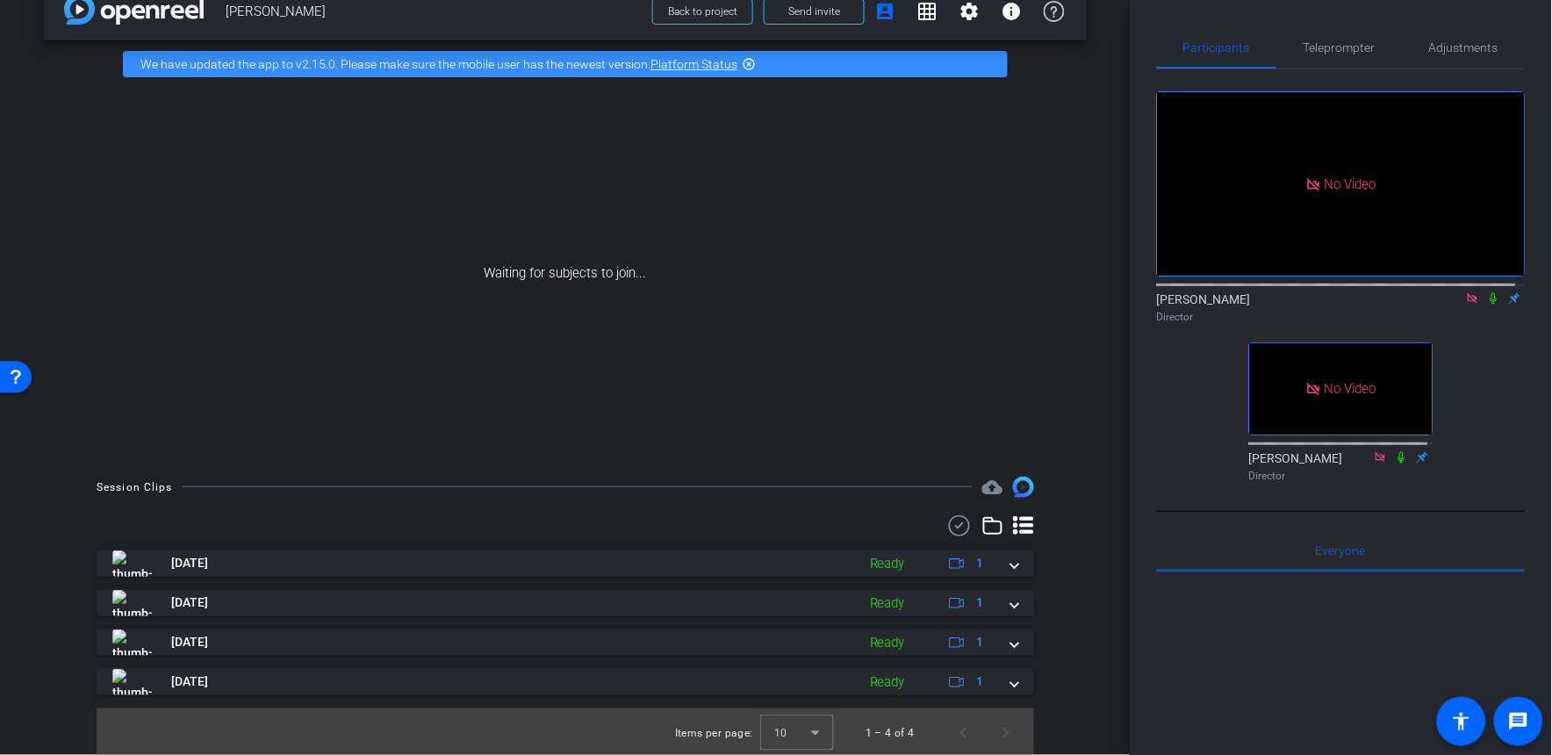
scroll to position [38, 0]
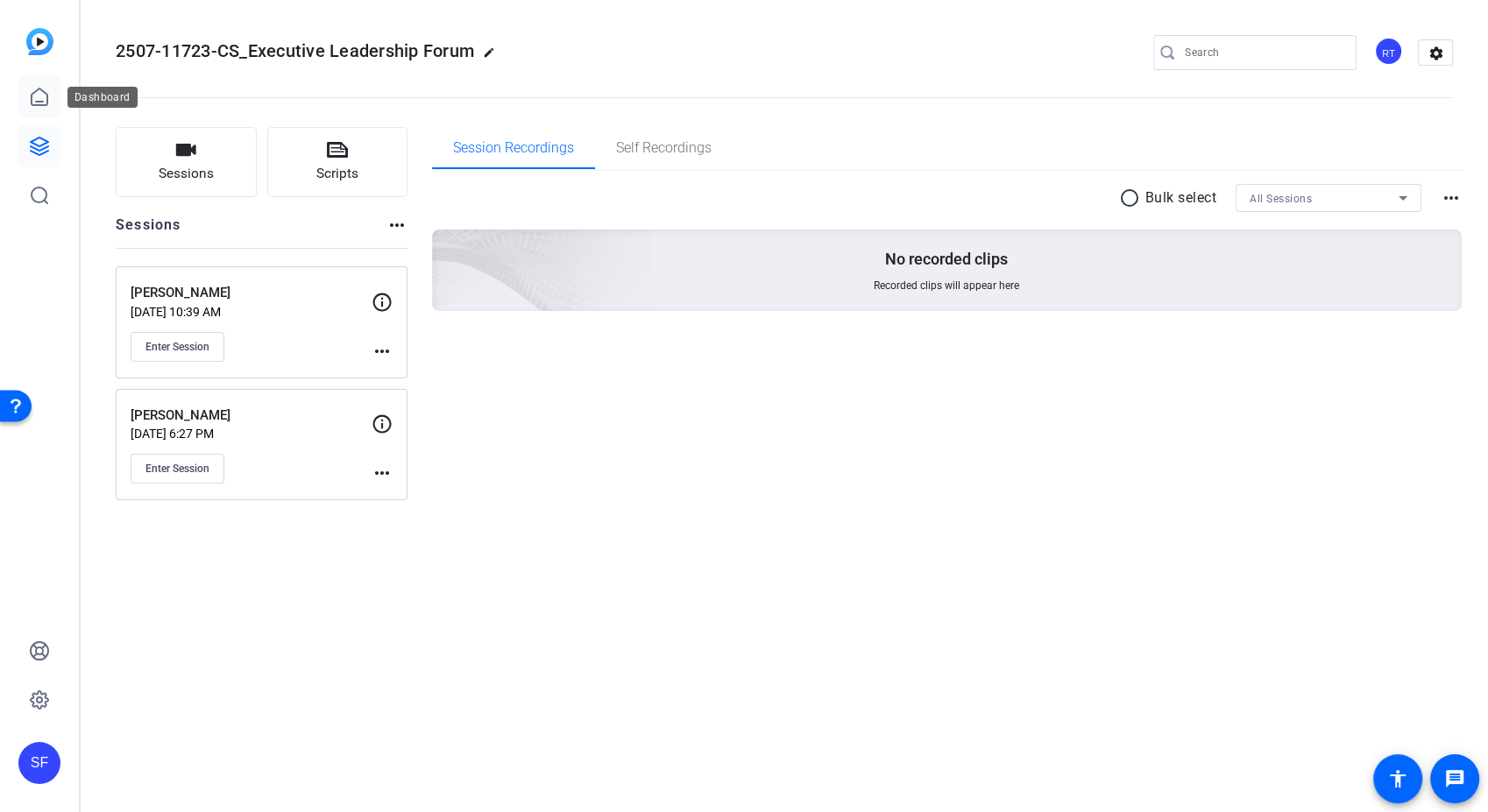
click at [32, 99] on icon at bounding box center [39, 97] width 21 height 21
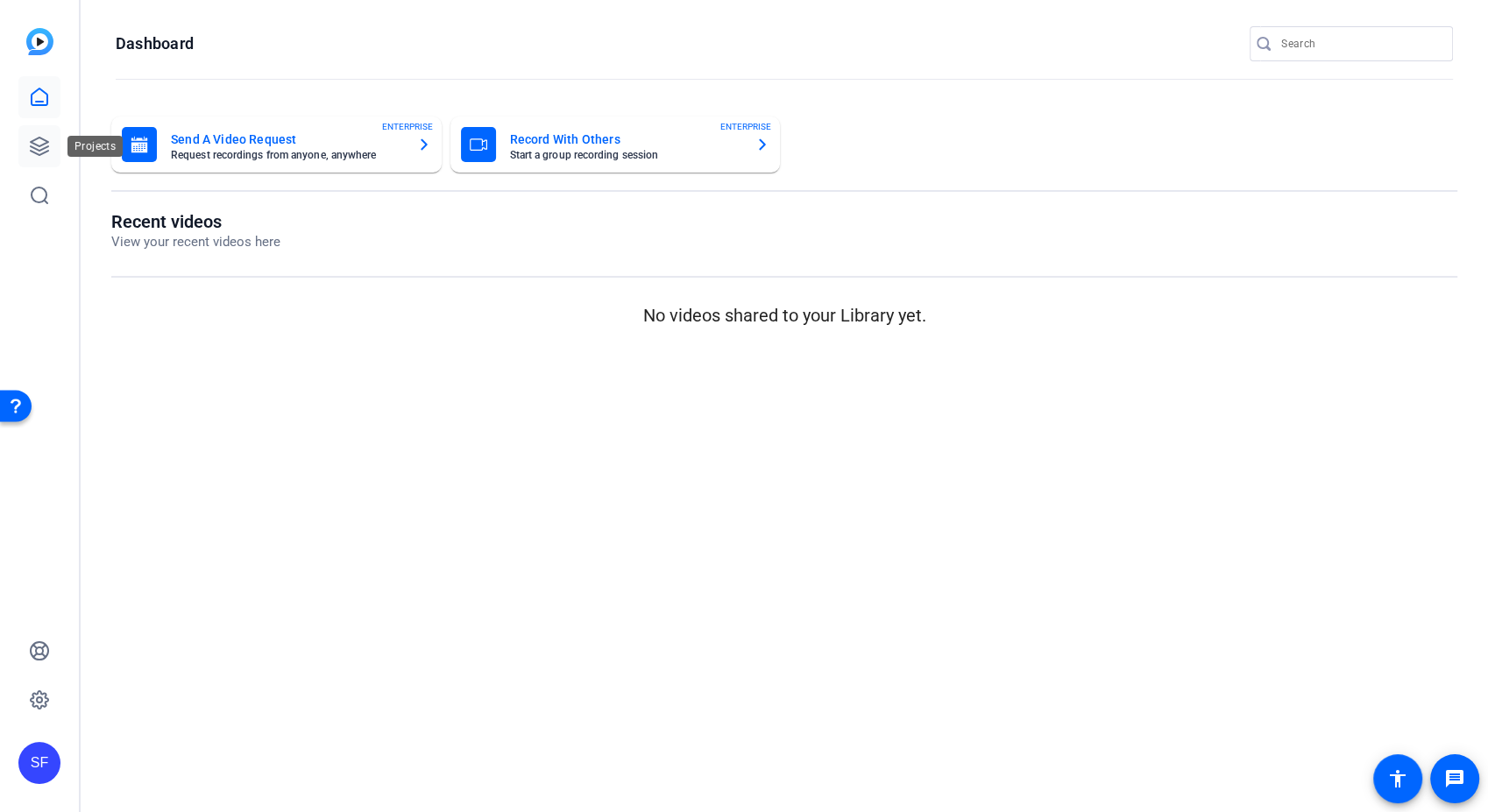
click at [42, 136] on icon at bounding box center [39, 146] width 21 height 21
